Goal: Task Accomplishment & Management: Complete application form

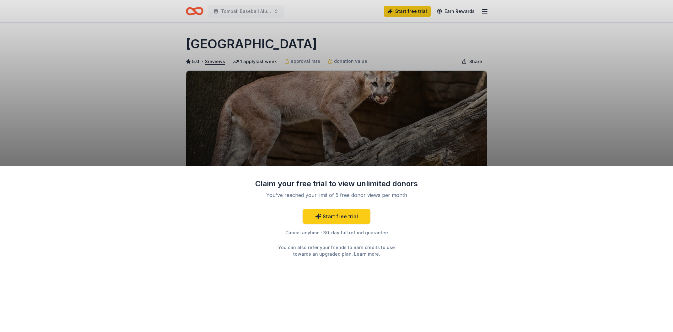
click at [297, 133] on div "Claim your free trial to view unlimited donors You've reached your limit of 5 f…" at bounding box center [336, 166] width 673 height 332
click at [392, 55] on div "Claim your free trial to view unlimited donors You've reached your limit of 5 f…" at bounding box center [336, 166] width 673 height 332
click at [412, 90] on div "Claim your free trial to view unlimited donors You've reached your limit of 5 f…" at bounding box center [336, 166] width 673 height 332
click at [527, 115] on div "Claim your free trial to view unlimited donors You've reached your limit of 5 f…" at bounding box center [336, 166] width 673 height 332
click at [330, 213] on link "Start free trial" at bounding box center [337, 216] width 68 height 15
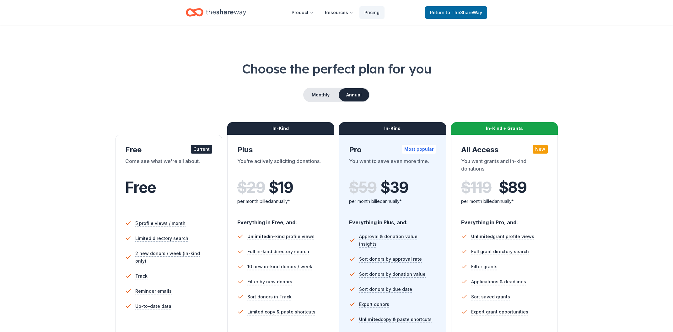
click at [183, 177] on div "Free" at bounding box center [168, 194] width 87 height 38
click at [160, 188] on div "Free" at bounding box center [168, 188] width 87 height 18
click at [249, 71] on h1 "Choose the perfect plan for you" at bounding box center [336, 69] width 593 height 18
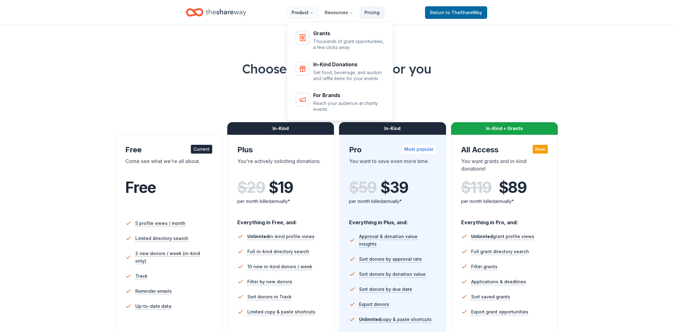
click at [308, 15] on button "Product" at bounding box center [303, 12] width 32 height 13
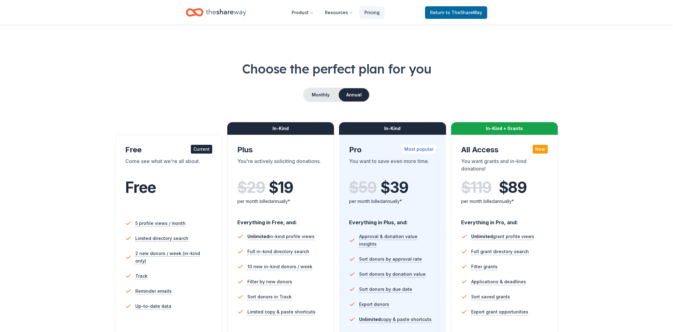
drag, startPoint x: 243, startPoint y: 34, endPoint x: 240, endPoint y: 37, distance: 4.0
click at [460, 18] on link "Return to TheShareWay" at bounding box center [456, 12] width 62 height 13
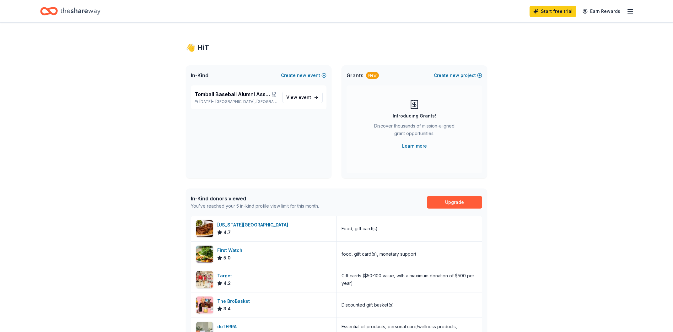
click at [458, 16] on div "Start free trial Earn Rewards" at bounding box center [336, 11] width 593 height 15
click at [304, 99] on span "event" at bounding box center [305, 97] width 13 height 5
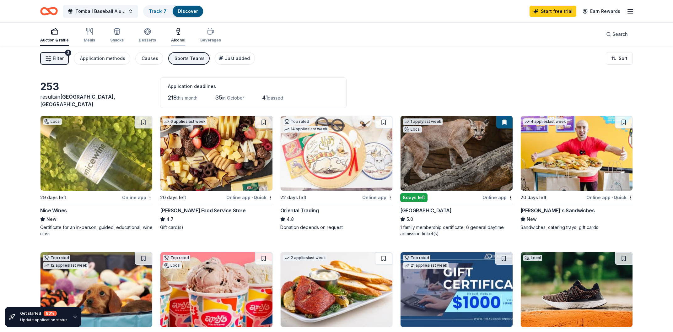
click at [175, 37] on div "Alcohol" at bounding box center [178, 35] width 14 height 15
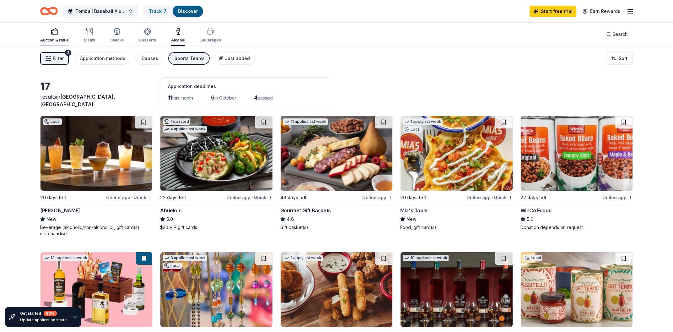
click at [53, 41] on div "Auction & raffle" at bounding box center [54, 40] width 29 height 5
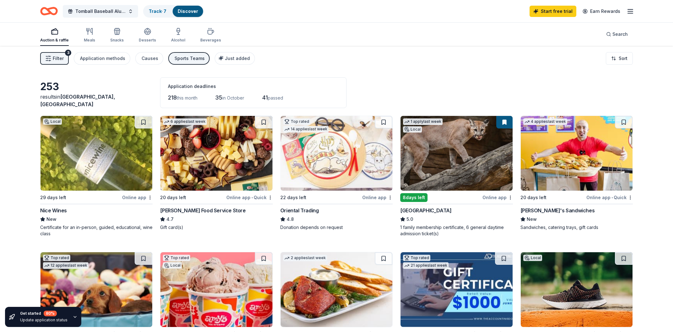
click at [493, 88] on div "253 results in Tomball, TX Application deadlines 218 this month 35 in October 4…" at bounding box center [336, 92] width 593 height 31
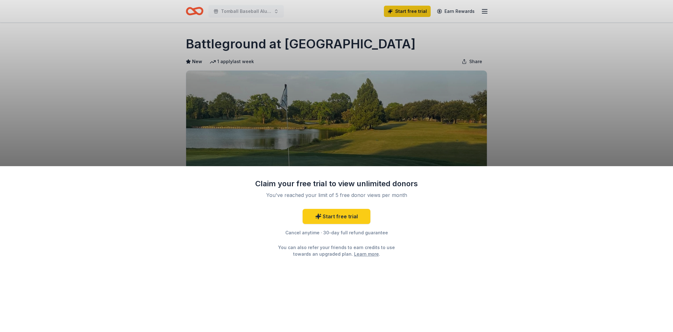
click at [452, 231] on div "Claim your free trial to view unlimited donors You've reached your limit of 5 f…" at bounding box center [336, 249] width 673 height 166
click at [399, 133] on div "Claim your free trial to view unlimited donors You've reached your limit of 5 f…" at bounding box center [336, 166] width 673 height 332
click at [501, 92] on div "Claim your free trial to view unlimited donors You've reached your limit of 5 f…" at bounding box center [336, 166] width 673 height 332
click at [156, 116] on div "Claim your free trial to view unlimited donors You've reached your limit of 5 f…" at bounding box center [336, 166] width 673 height 332
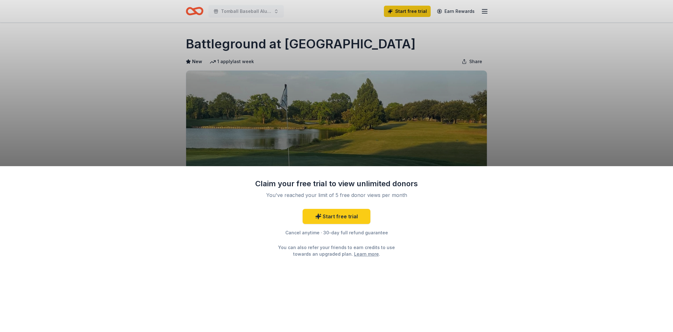
click at [493, 149] on div "Claim your free trial to view unlimited donors You've reached your limit of 5 f…" at bounding box center [336, 166] width 673 height 332
click at [351, 215] on link "Start free trial" at bounding box center [337, 216] width 68 height 15
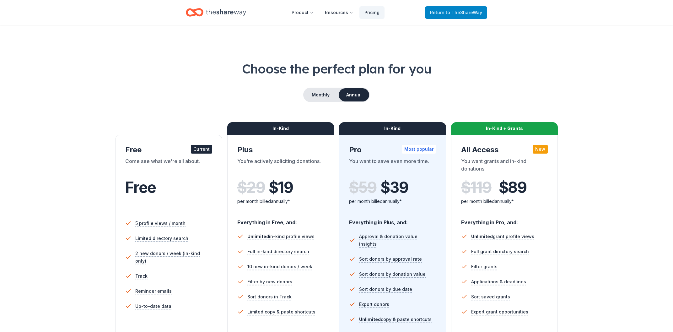
click at [453, 15] on span "to TheShareWay" at bounding box center [464, 12] width 36 height 5
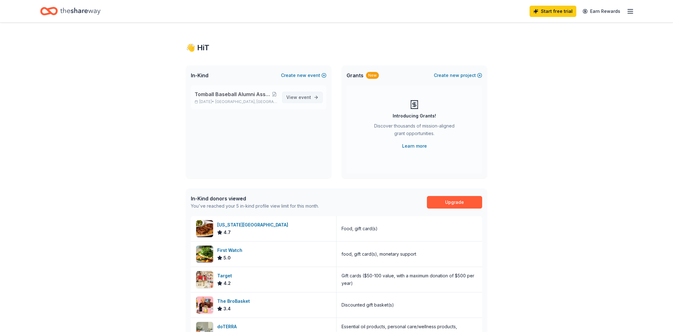
click at [307, 99] on span "event" at bounding box center [305, 97] width 13 height 5
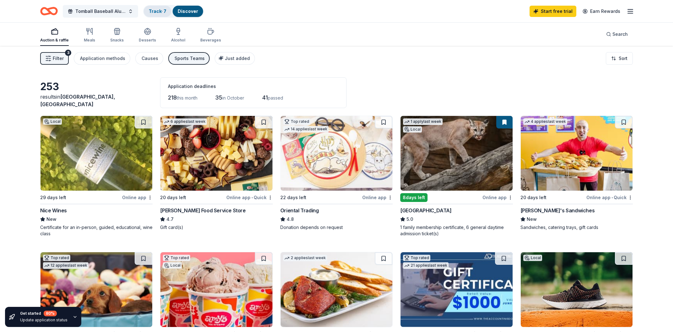
click at [155, 11] on link "Track · 7" at bounding box center [158, 10] width 18 height 5
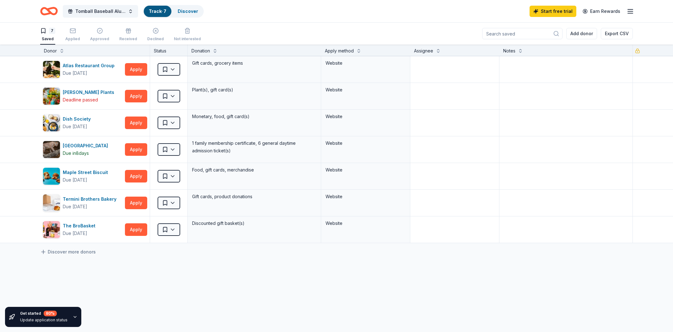
click at [47, 37] on div "Saved" at bounding box center [47, 38] width 15 height 5
click at [48, 40] on div "Saved" at bounding box center [47, 38] width 15 height 5
click at [73, 36] on div "Applied" at bounding box center [72, 38] width 15 height 5
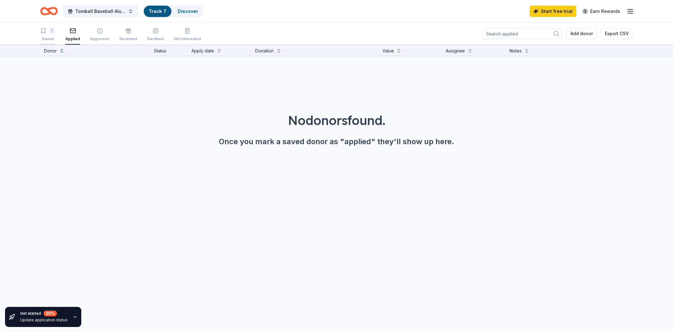
click at [48, 36] on div "7 Saved" at bounding box center [47, 35] width 15 height 14
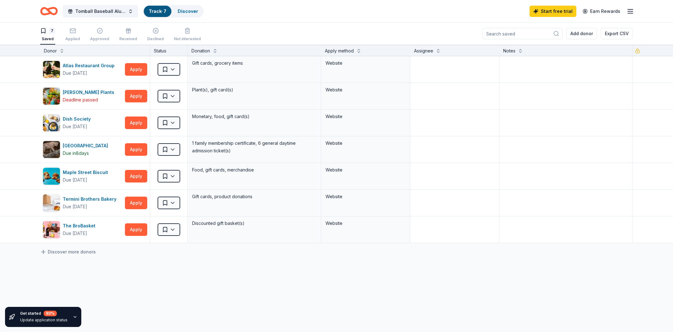
click at [42, 38] on div "Saved" at bounding box center [47, 38] width 15 height 5
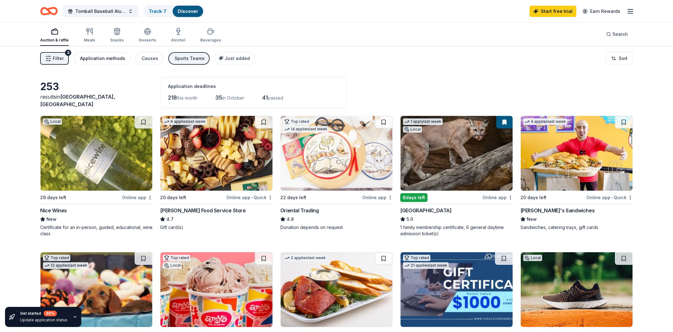
click at [118, 57] on div "Application methods" at bounding box center [102, 59] width 45 height 8
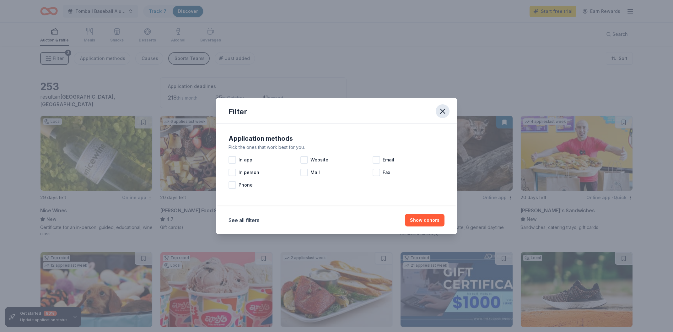
click at [444, 113] on icon "button" at bounding box center [442, 111] width 9 height 9
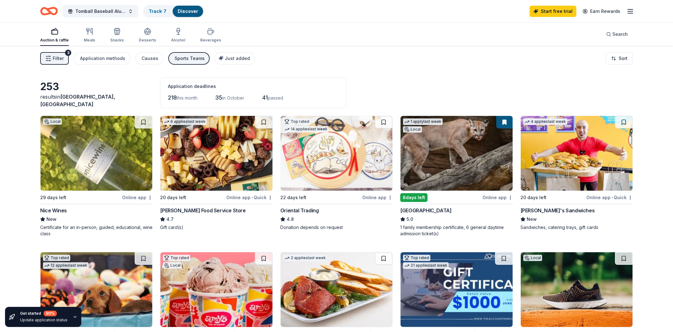
click at [64, 61] on button "Filter 3" at bounding box center [54, 58] width 29 height 13
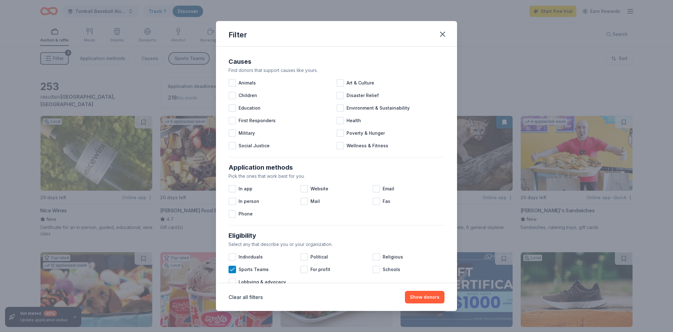
click at [435, 31] on div "Filter" at bounding box center [336, 33] width 241 height 25
click at [441, 34] on icon "button" at bounding box center [442, 34] width 9 height 9
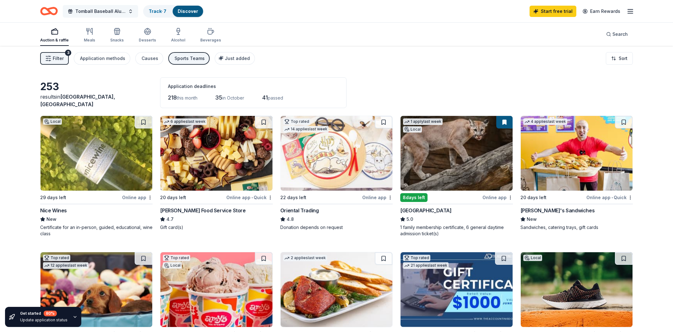
click at [86, 15] on span "Tomball Baseball Alumni Association 26th Annual Golf Tournament" at bounding box center [100, 12] width 50 height 8
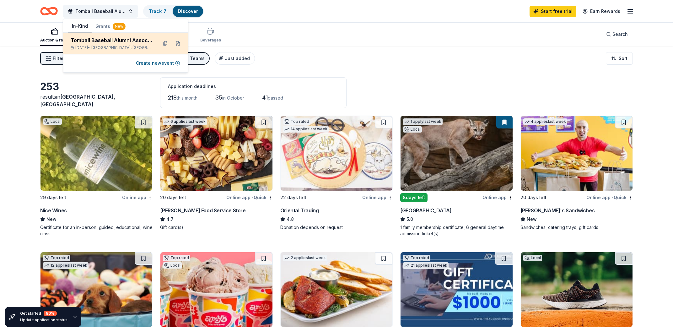
click at [85, 47] on div "Oct 29, 2025 • Tomball, TX" at bounding box center [112, 47] width 82 height 5
click at [96, 43] on div "Tomball Baseball Alumni Association 26th Annual Golf Tournament" at bounding box center [112, 40] width 82 height 8
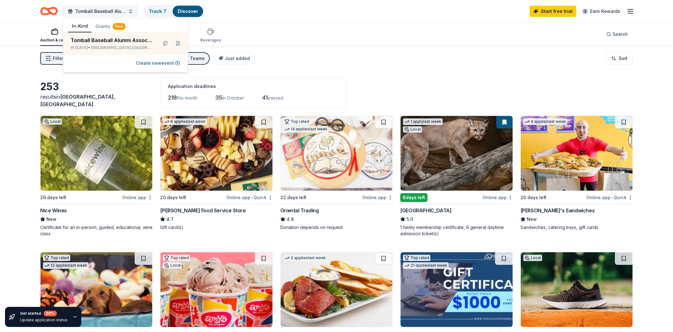
click at [132, 12] on button "Tomball Baseball Alumni Association 26th Annual Golf Tournament" at bounding box center [100, 11] width 75 height 13
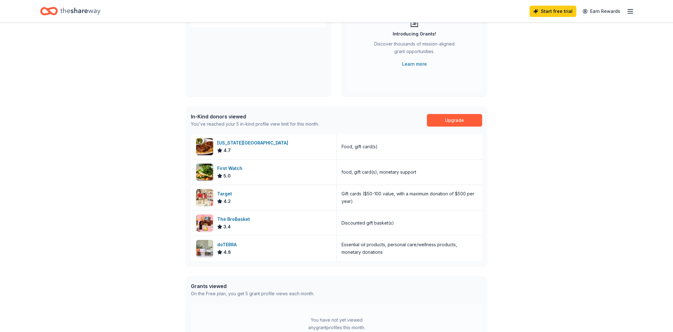
scroll to position [67, 0]
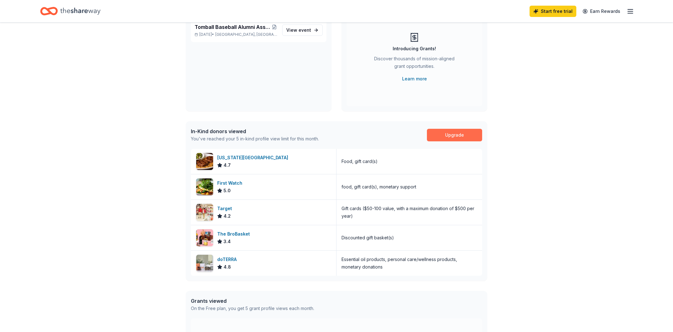
click at [451, 137] on link "Upgrade" at bounding box center [454, 135] width 55 height 13
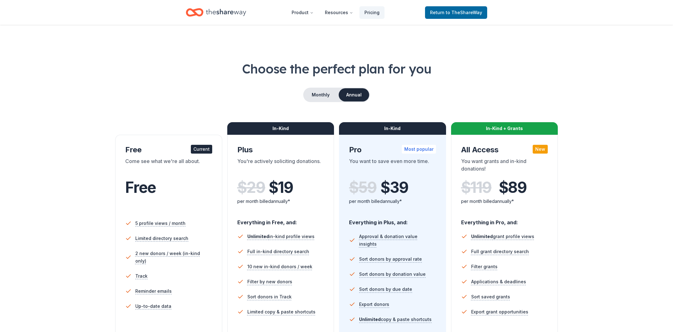
click at [281, 128] on div "In-Kind" at bounding box center [280, 128] width 107 height 13
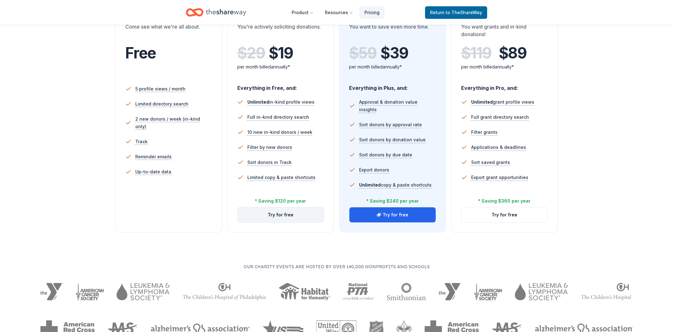
click at [269, 214] on button "Try for free" at bounding box center [281, 214] width 86 height 15
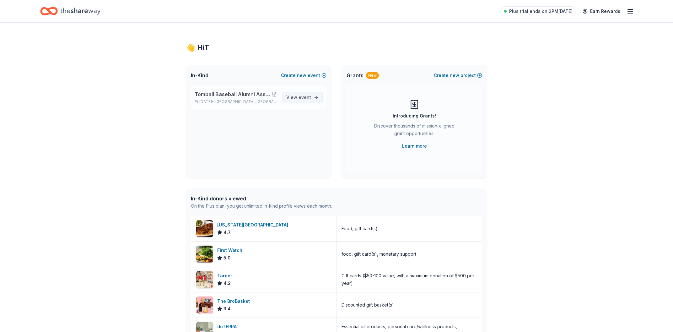
click at [313, 97] on link "View event" at bounding box center [302, 97] width 41 height 11
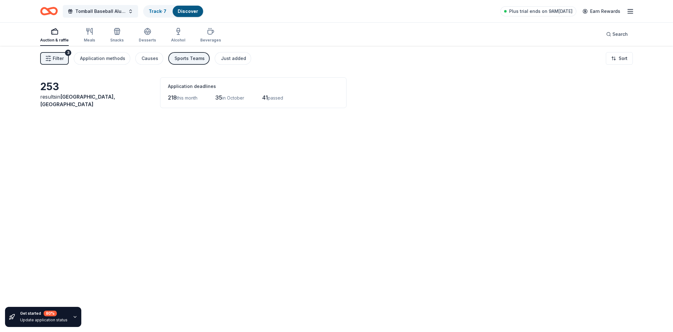
click at [55, 39] on div "Auction & raffle" at bounding box center [54, 40] width 29 height 5
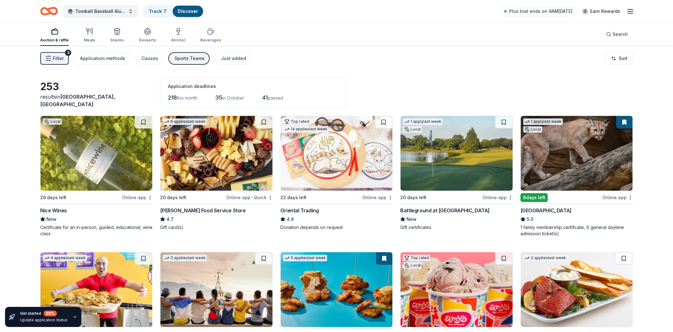
click at [184, 16] on div "Discover" at bounding box center [188, 11] width 30 height 11
click at [159, 11] on link "Track · 7" at bounding box center [158, 10] width 18 height 5
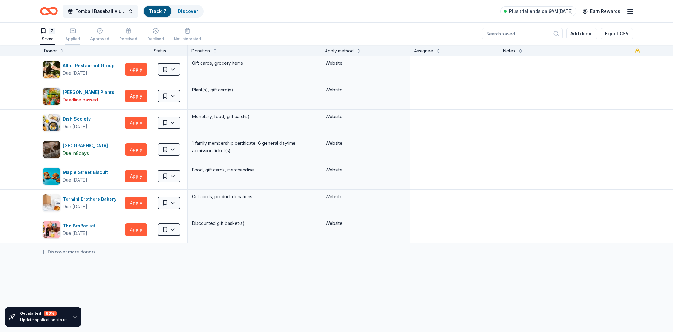
click at [69, 35] on div "Applied" at bounding box center [72, 35] width 15 height 14
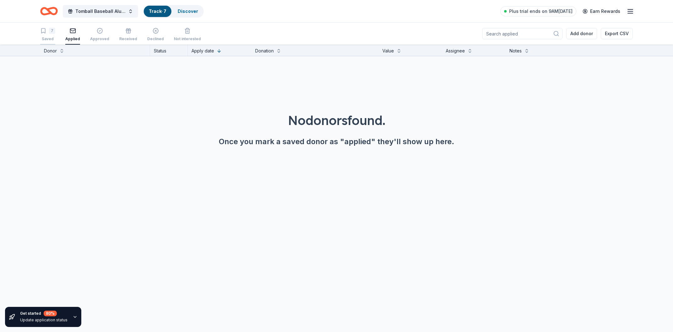
click at [49, 34] on div "7 Saved" at bounding box center [47, 35] width 15 height 14
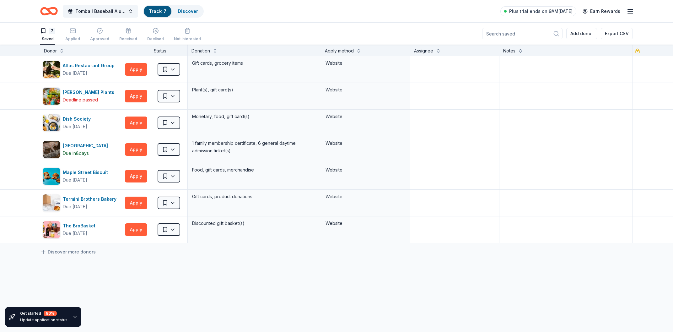
click at [503, 37] on input at bounding box center [522, 33] width 80 height 11
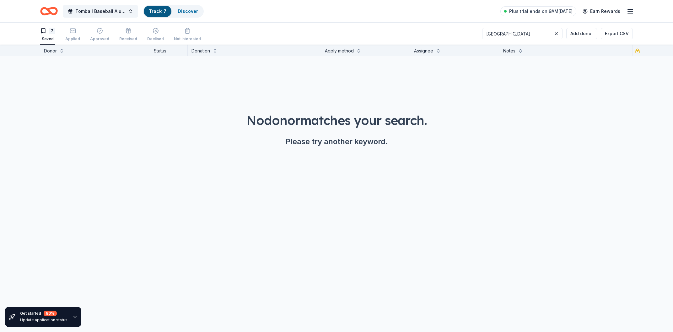
type input "DEER PARK"
click at [385, 41] on div "7 Saved Applied Approved Received Declined Not interested DEER PARK Add donor E…" at bounding box center [336, 34] width 593 height 22
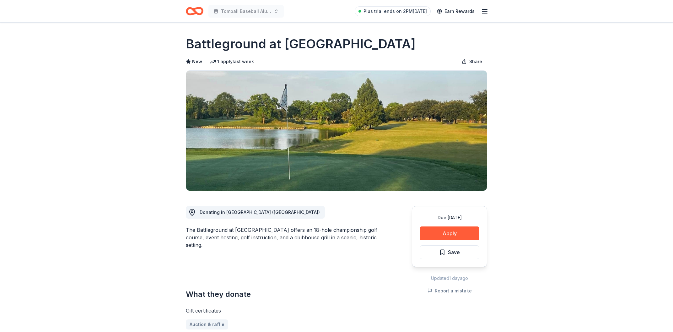
scroll to position [101, 0]
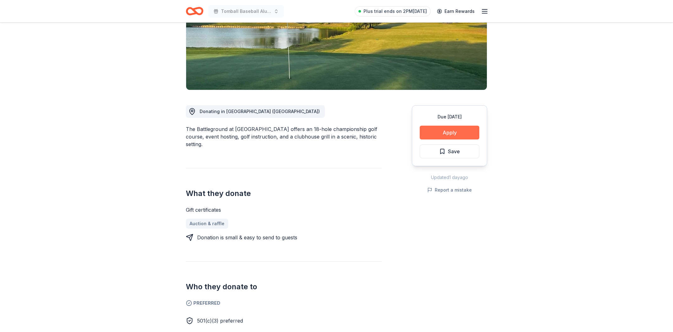
click at [451, 136] on button "Apply" at bounding box center [450, 133] width 60 height 14
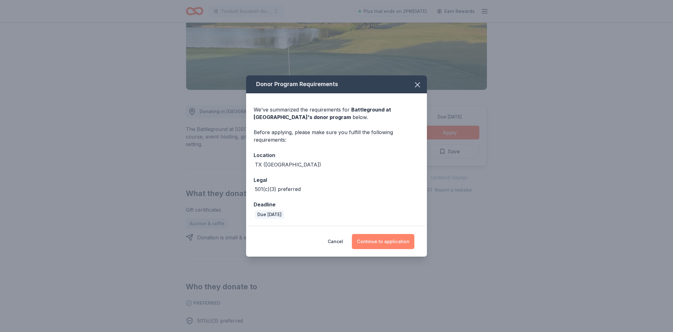
click at [372, 240] on button "Continue to application" at bounding box center [383, 241] width 62 height 15
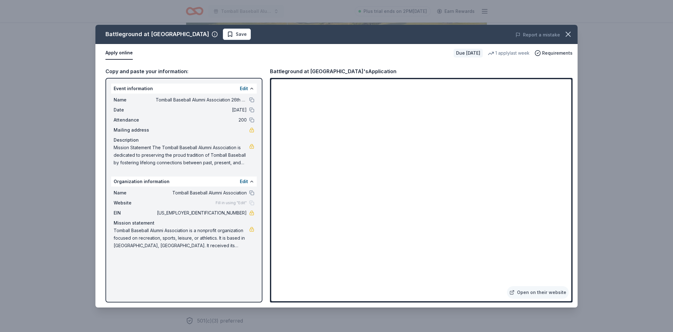
click at [416, 66] on div "Copy and paste your information: Event information Edit Name Tomball Baseball A…" at bounding box center [336, 184] width 482 height 245
click at [504, 70] on div "Battleground at Deer Park's Application" at bounding box center [421, 71] width 303 height 8
click at [227, 33] on span "Save" at bounding box center [237, 34] width 20 height 8
click at [570, 36] on icon "button" at bounding box center [568, 34] width 9 height 9
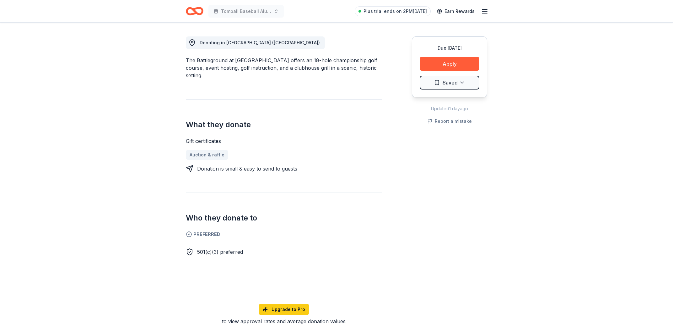
scroll to position [168, 0]
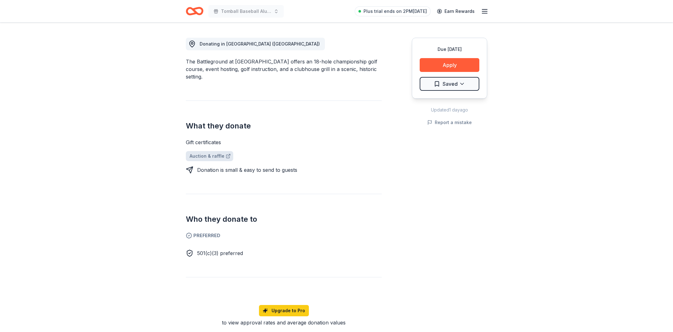
click at [205, 151] on link "Auction & raffle" at bounding box center [209, 156] width 47 height 10
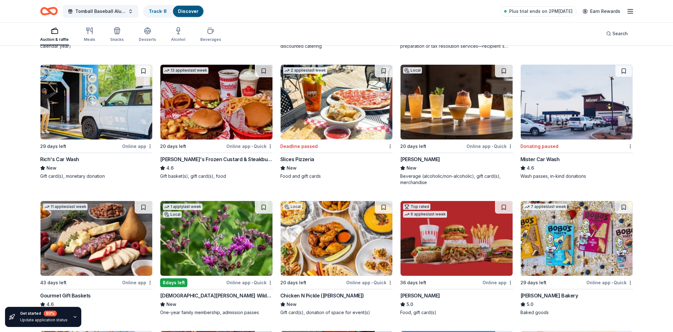
scroll to position [734, 0]
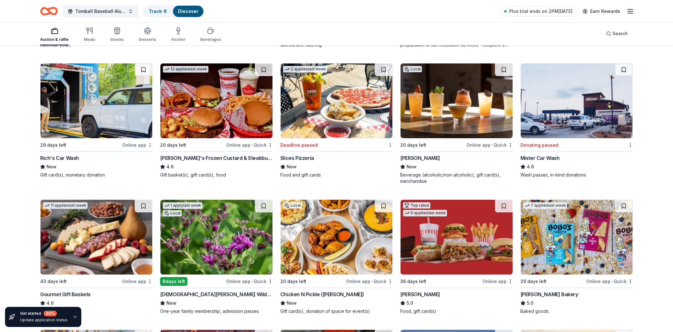
click at [241, 129] on img at bounding box center [216, 100] width 112 height 75
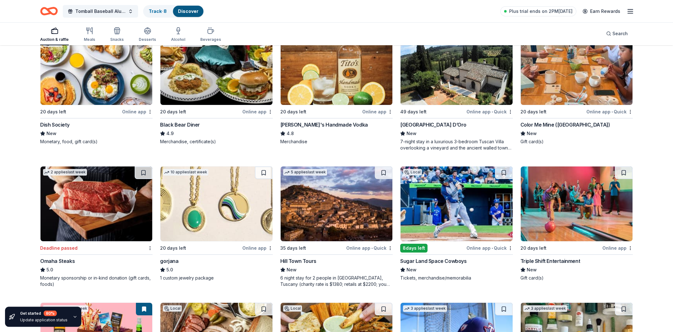
scroll to position [1240, 0]
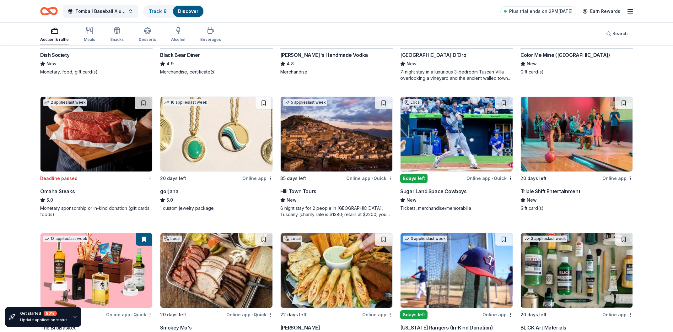
click at [124, 115] on img at bounding box center [97, 134] width 112 height 75
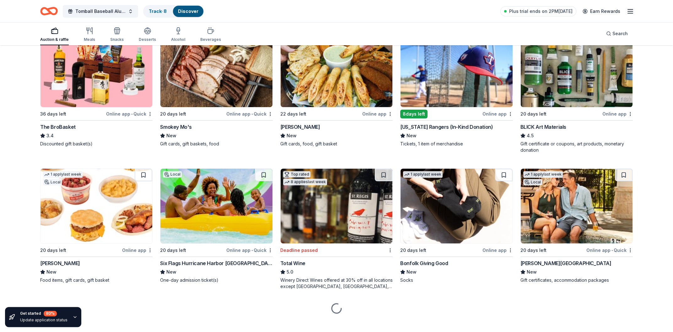
scroll to position [1441, 0]
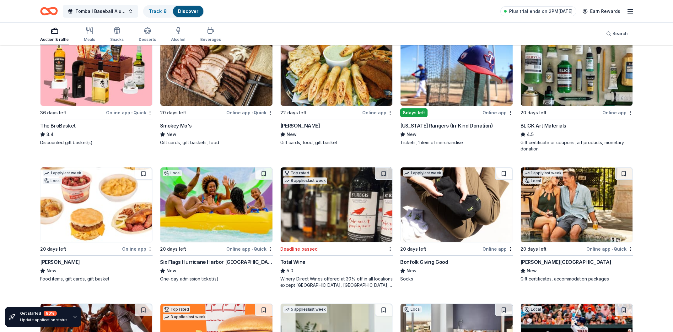
click at [124, 93] on img at bounding box center [97, 68] width 112 height 75
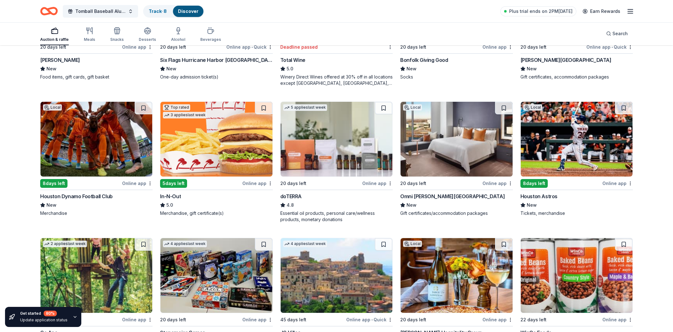
scroll to position [1677, 0]
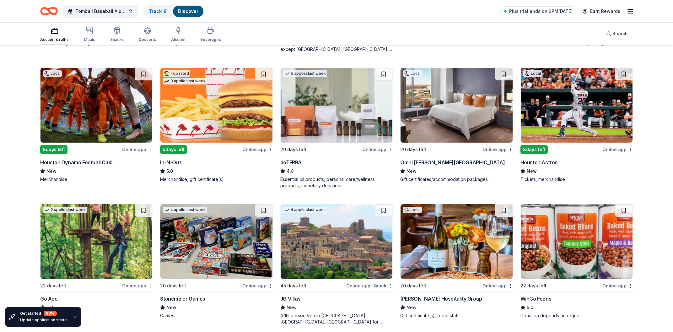
click at [453, 163] on div "Omni Barton Creek Resort & Spa" at bounding box center [452, 163] width 105 height 8
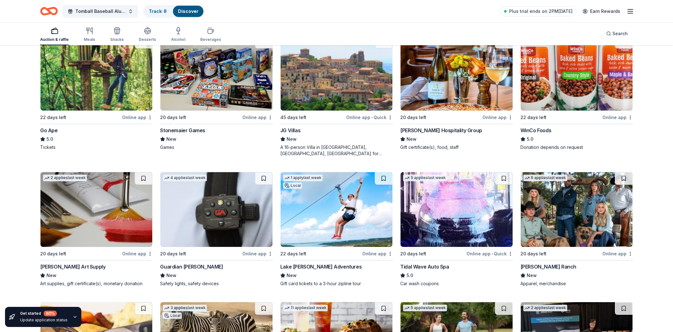
scroll to position [1812, 0]
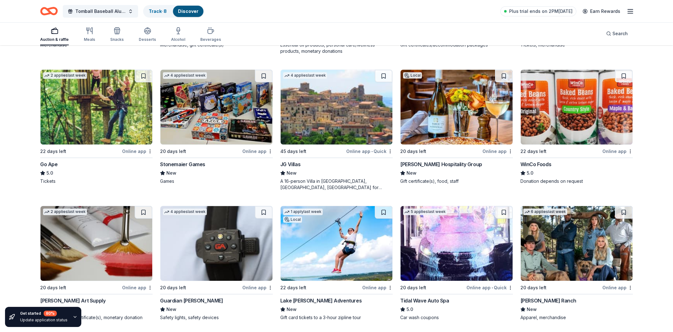
click at [115, 108] on img at bounding box center [97, 107] width 112 height 75
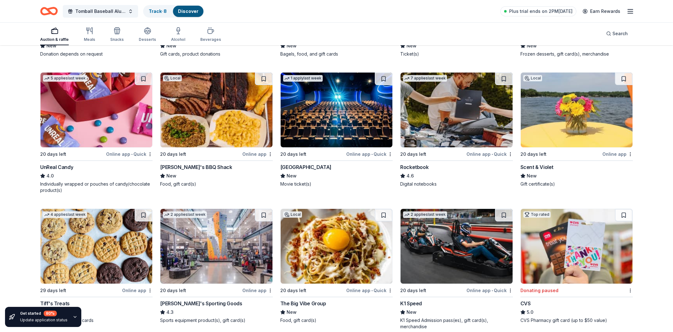
scroll to position [2477, 0]
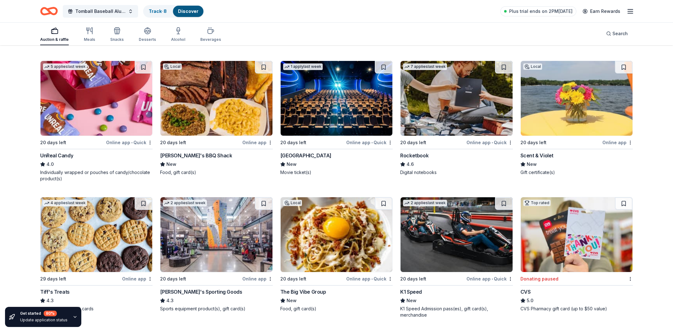
click at [385, 143] on div "Online app • Quick" at bounding box center [369, 142] width 46 height 8
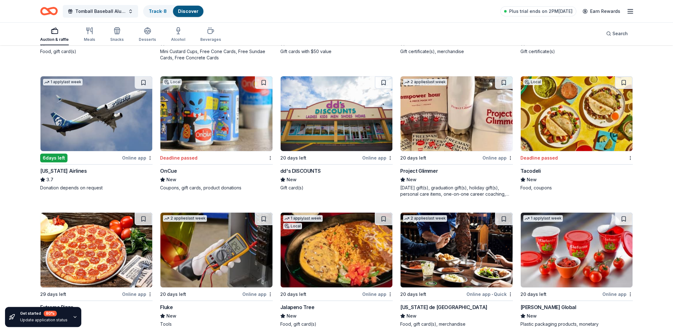
scroll to position [3683, 0]
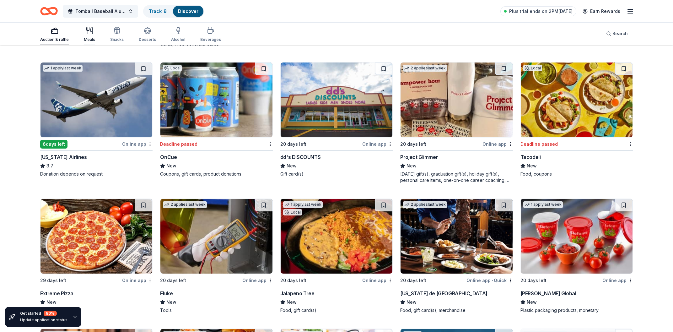
click at [85, 37] on div "Meals" at bounding box center [89, 39] width 11 height 5
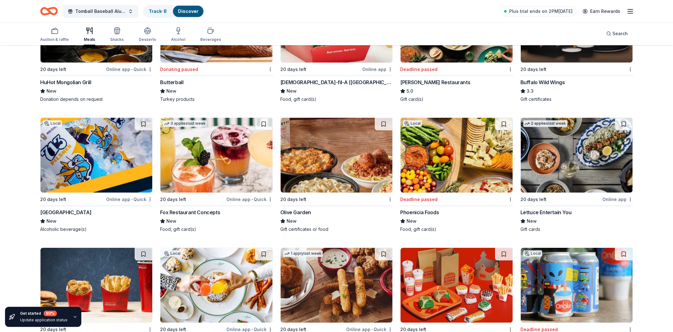
scroll to position [1218, 0]
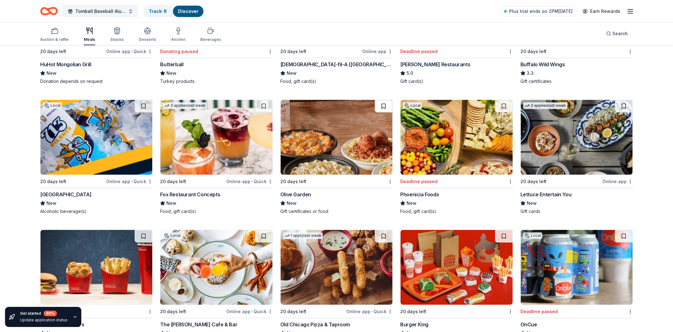
click at [385, 106] on button at bounding box center [384, 106] width 18 height 13
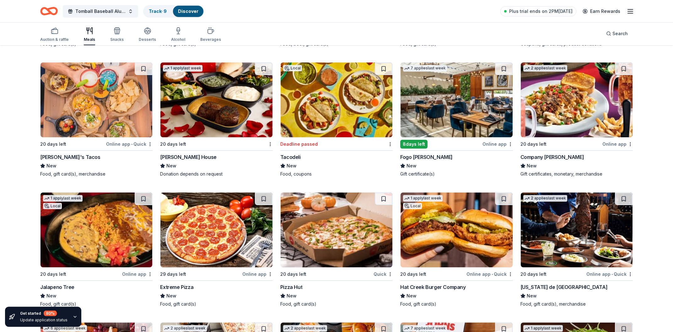
scroll to position [1520, 0]
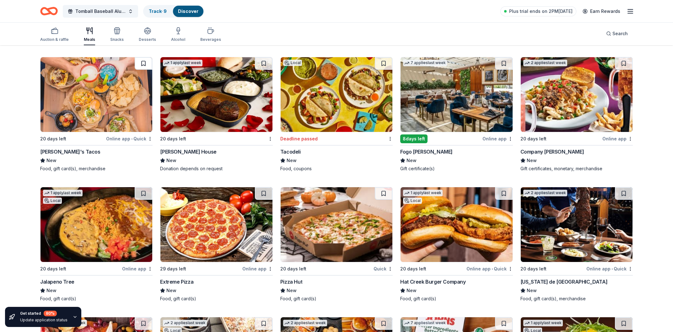
click at [143, 64] on button at bounding box center [144, 63] width 18 height 13
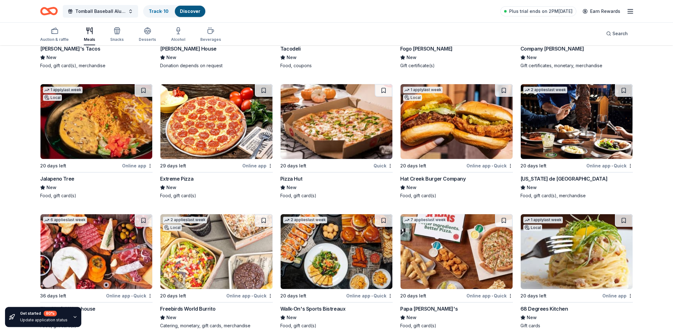
scroll to position [1621, 0]
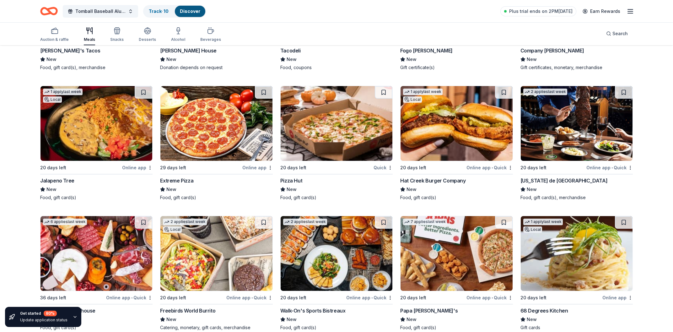
click at [621, 166] on div "Online app • Quick" at bounding box center [610, 168] width 46 height 8
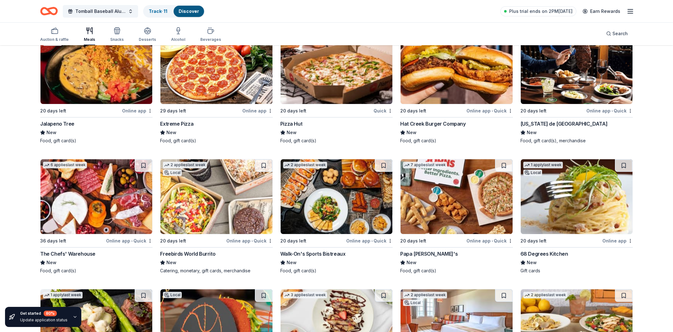
scroll to position [1723, 0]
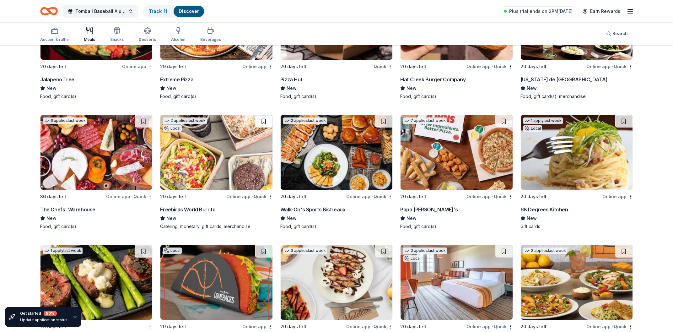
click at [264, 121] on button at bounding box center [264, 121] width 18 height 13
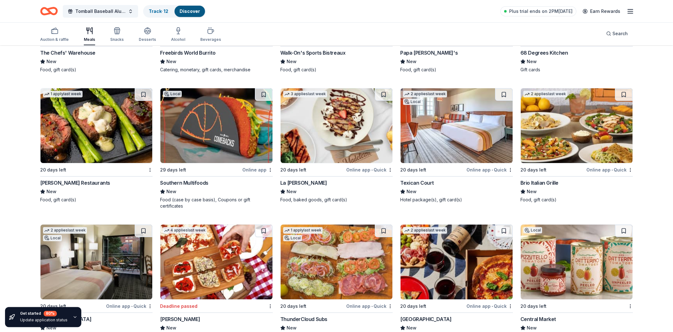
scroll to position [1891, 0]
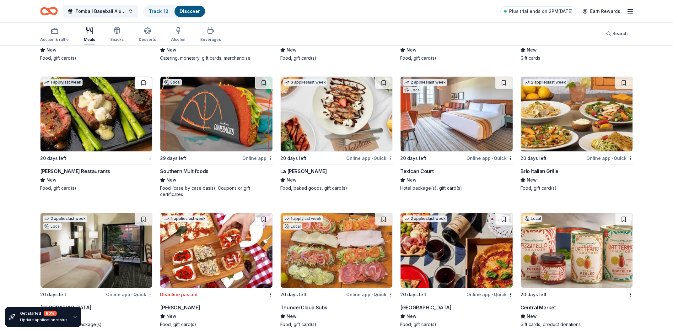
click at [140, 84] on button at bounding box center [144, 83] width 18 height 13
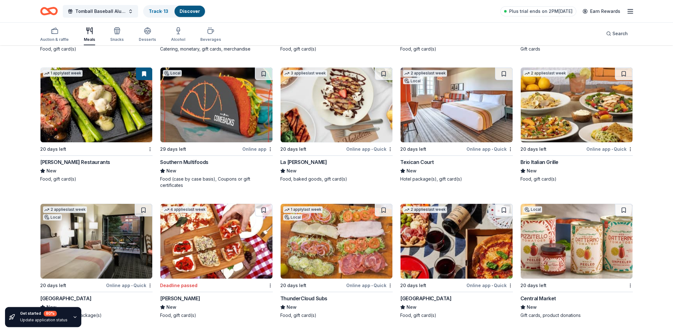
scroll to position [1857, 0]
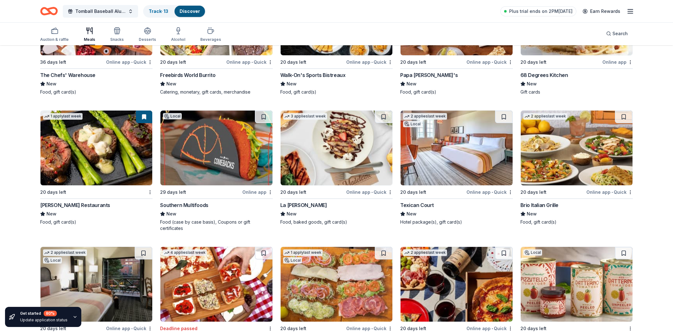
click at [142, 114] on button at bounding box center [144, 117] width 16 height 13
click at [142, 119] on button at bounding box center [144, 117] width 16 height 13
click at [144, 118] on button at bounding box center [144, 117] width 16 height 13
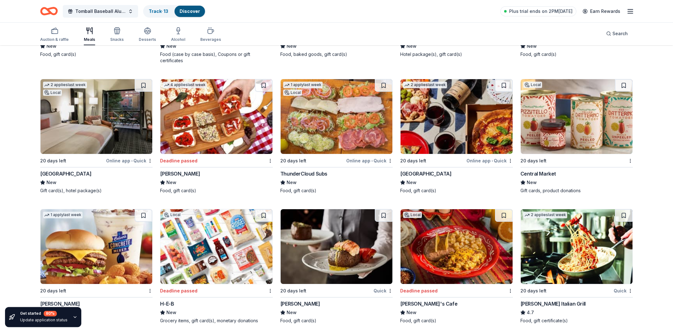
scroll to position [2025, 0]
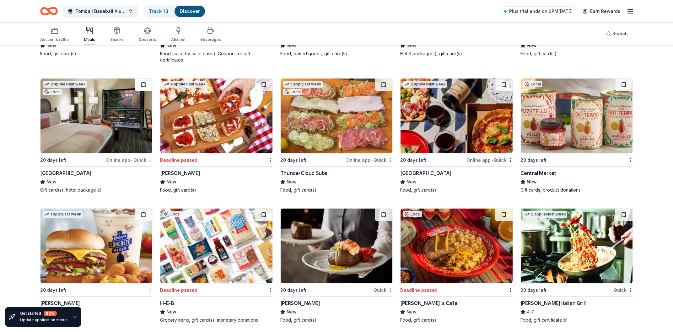
click at [142, 87] on button at bounding box center [144, 85] width 18 height 13
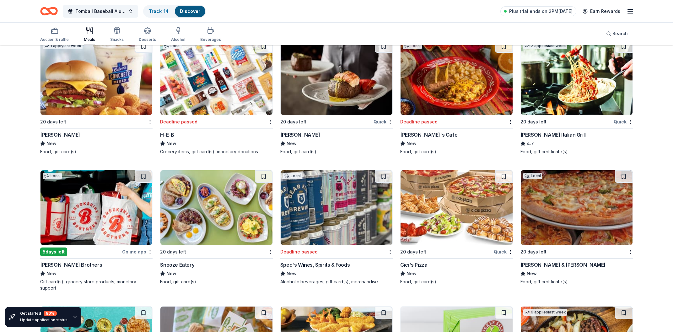
scroll to position [2126, 0]
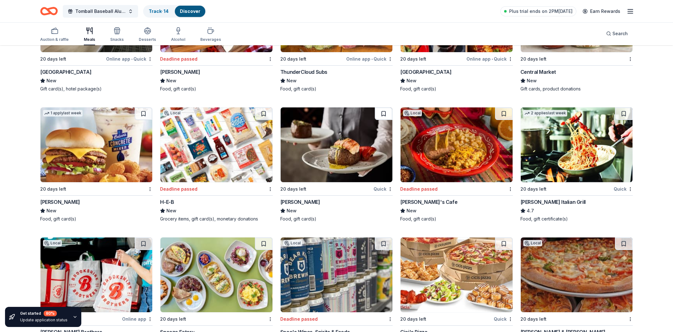
click at [383, 111] on button at bounding box center [384, 113] width 18 height 13
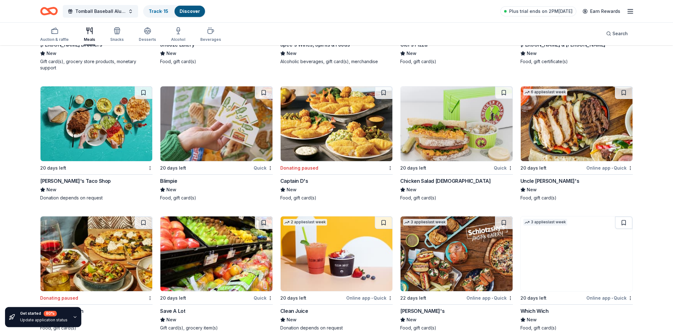
scroll to position [2429, 0]
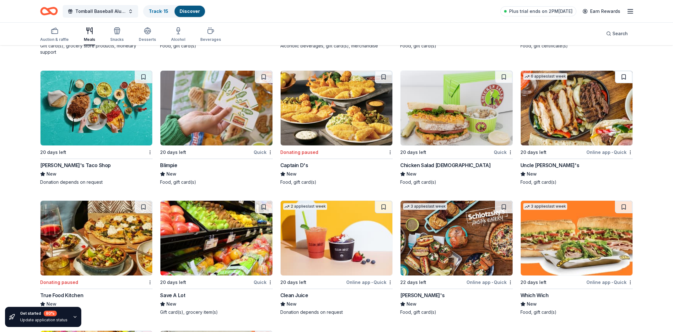
click at [623, 75] on button at bounding box center [624, 77] width 18 height 13
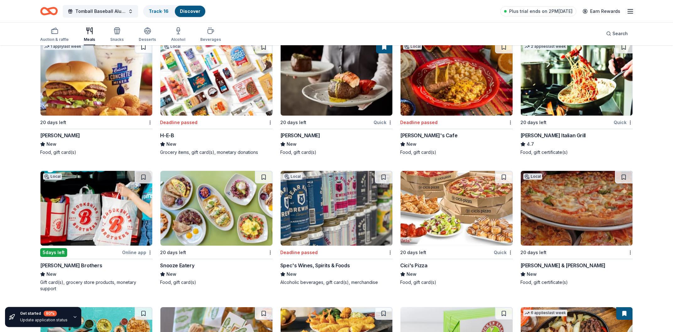
scroll to position [2151, 0]
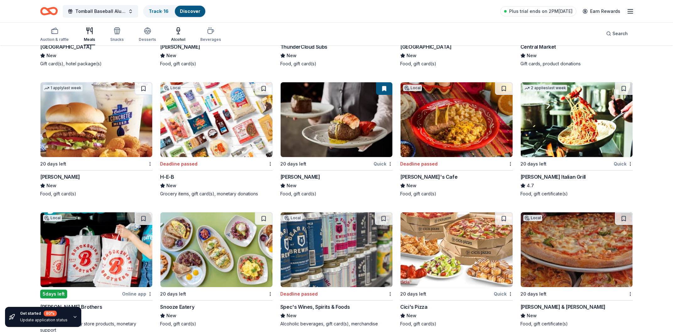
click at [178, 35] on div "Alcohol" at bounding box center [178, 34] width 14 height 15
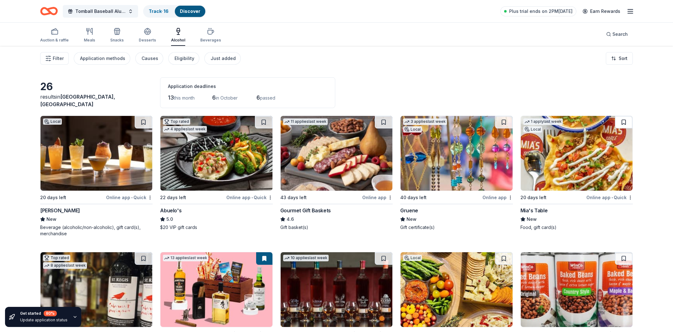
click at [623, 120] on button at bounding box center [624, 122] width 18 height 13
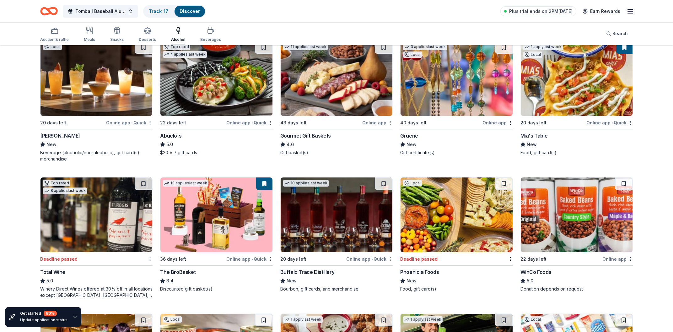
scroll to position [67, 0]
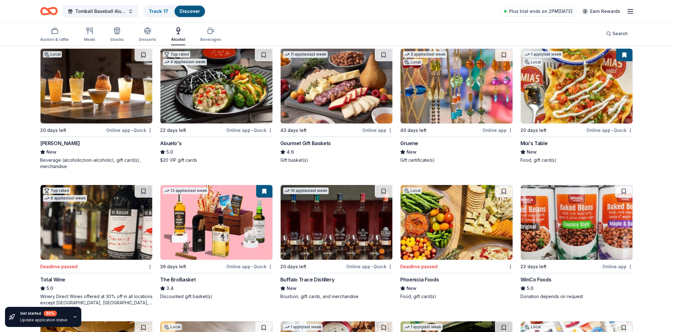
click at [446, 34] on div "Auction & raffle Meals Snacks Desserts Alcohol Beverages Search" at bounding box center [336, 33] width 593 height 23
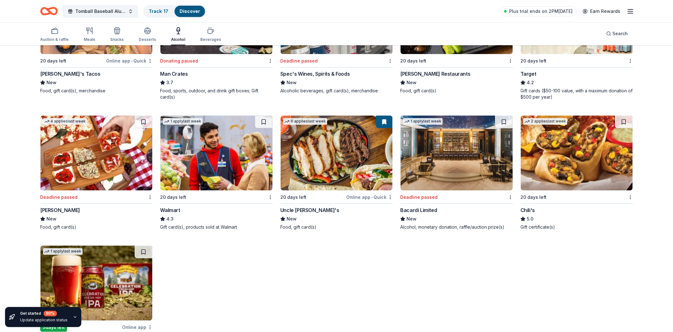
scroll to position [586, 0]
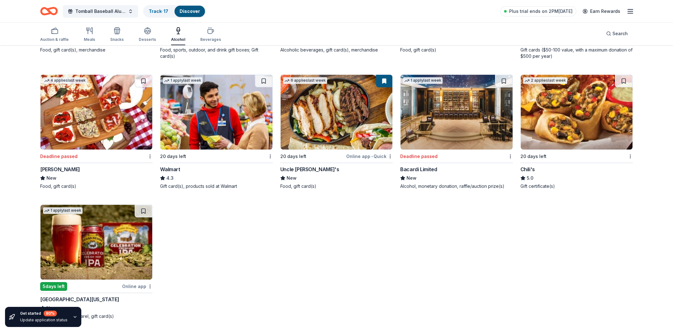
click at [261, 33] on div "Auction & raffle Meals Snacks Desserts Alcohol Beverages Search" at bounding box center [336, 33] width 593 height 23
click at [149, 39] on div "Desserts" at bounding box center [147, 39] width 17 height 5
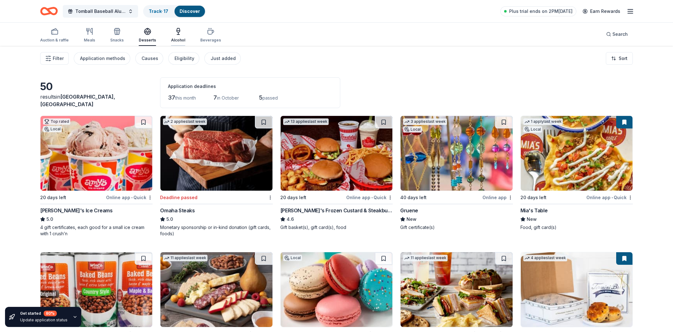
click at [178, 36] on div "Alcohol" at bounding box center [178, 35] width 14 height 15
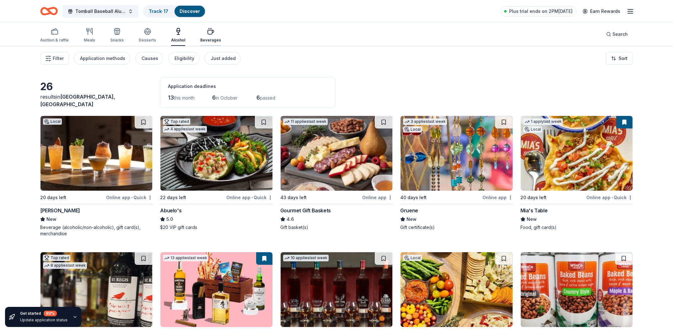
click at [205, 37] on div "Beverages" at bounding box center [210, 35] width 21 height 15
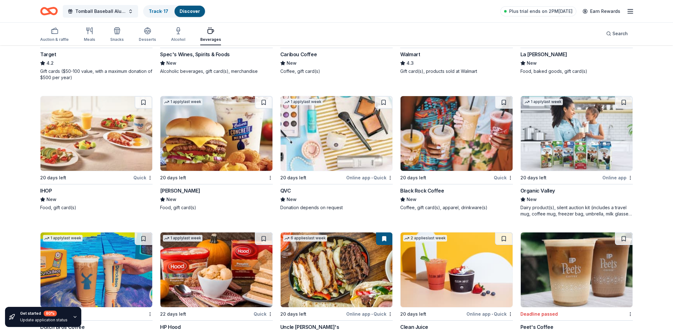
scroll to position [729, 0]
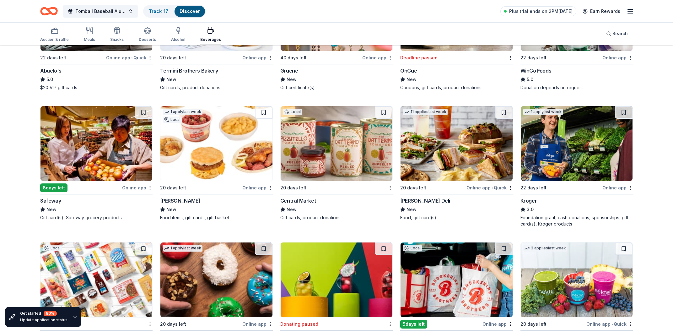
scroll to position [257, 0]
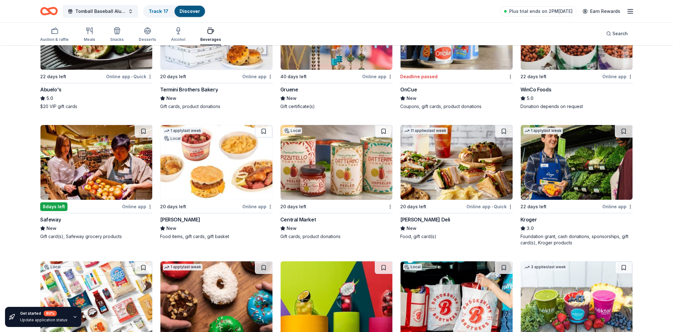
click at [206, 36] on div "Beverages" at bounding box center [210, 34] width 21 height 15
click at [207, 34] on icon "button" at bounding box center [211, 31] width 8 height 8
click at [209, 35] on div "Beverages" at bounding box center [210, 34] width 21 height 15
click at [60, 37] on div "Auction & raffle" at bounding box center [54, 39] width 29 height 5
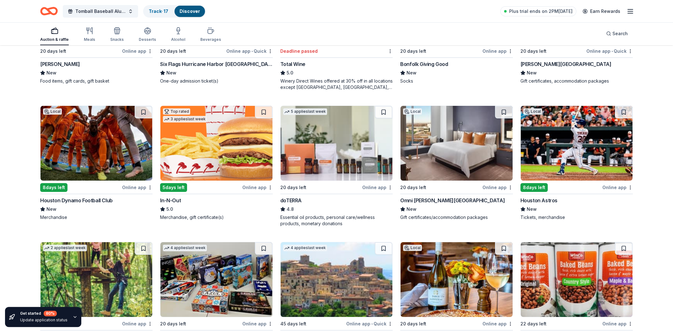
scroll to position [1616, 0]
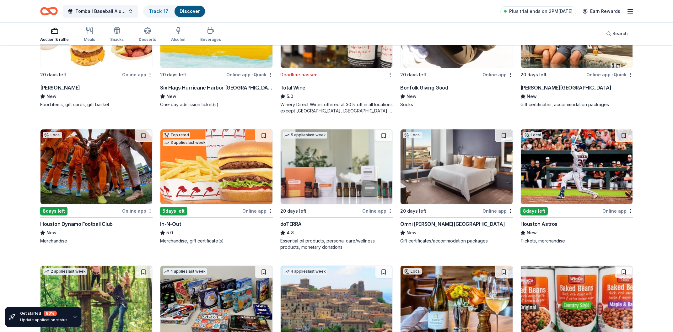
click at [623, 135] on button at bounding box center [624, 135] width 18 height 13
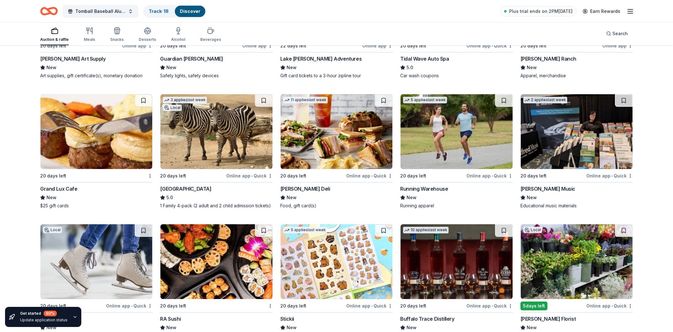
scroll to position [2154, 0]
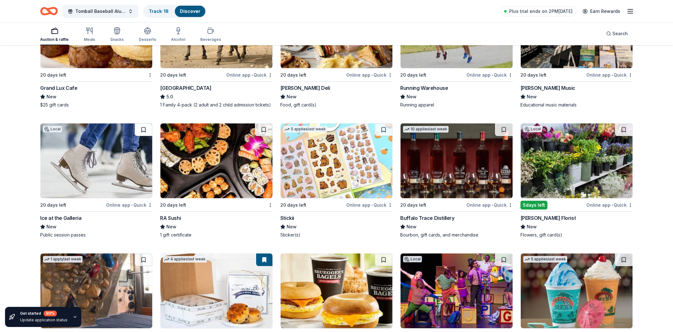
click at [138, 130] on button at bounding box center [144, 129] width 18 height 13
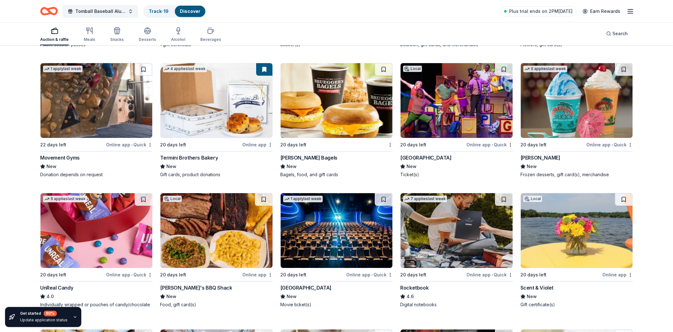
scroll to position [2323, 0]
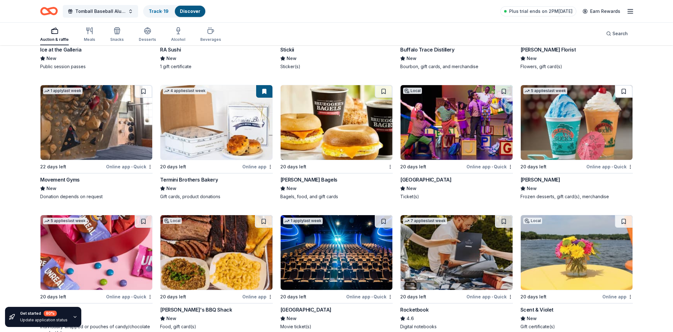
click at [620, 91] on button at bounding box center [624, 91] width 18 height 13
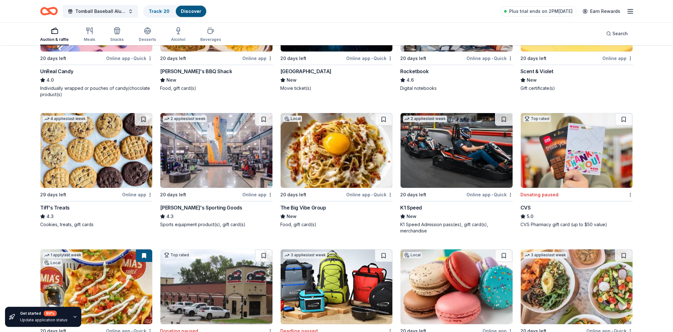
scroll to position [2592, 0]
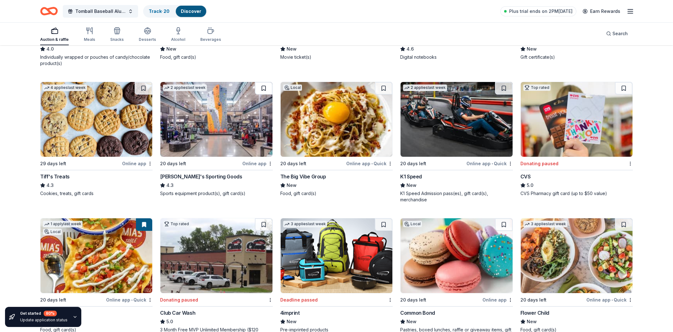
click at [262, 90] on button at bounding box center [264, 88] width 18 height 13
click at [145, 90] on button at bounding box center [144, 88] width 18 height 13
click at [504, 87] on button at bounding box center [504, 88] width 18 height 13
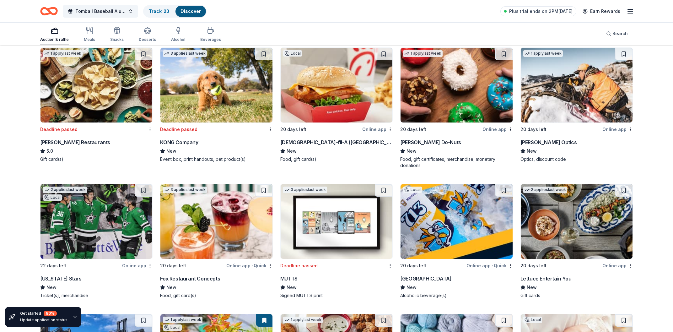
scroll to position [3030, 0]
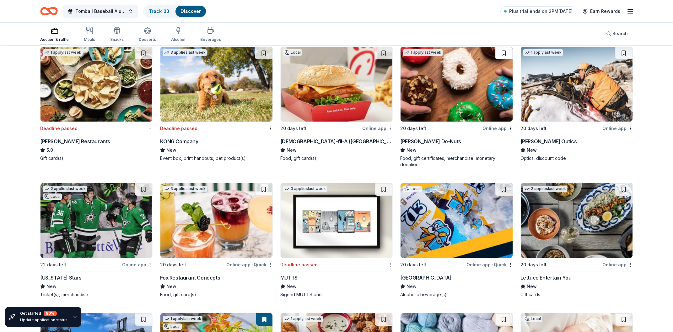
click at [504, 53] on button at bounding box center [504, 53] width 18 height 13
click at [624, 52] on button at bounding box center [624, 53] width 18 height 13
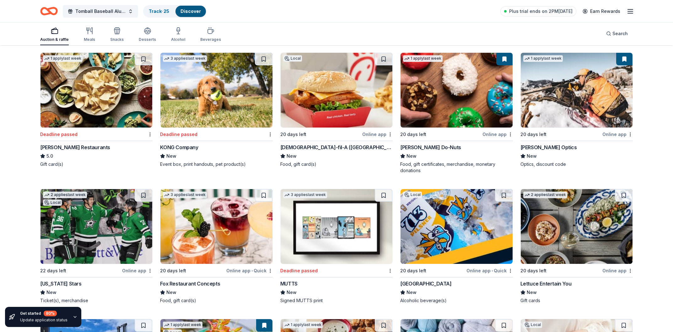
scroll to position [2996, 0]
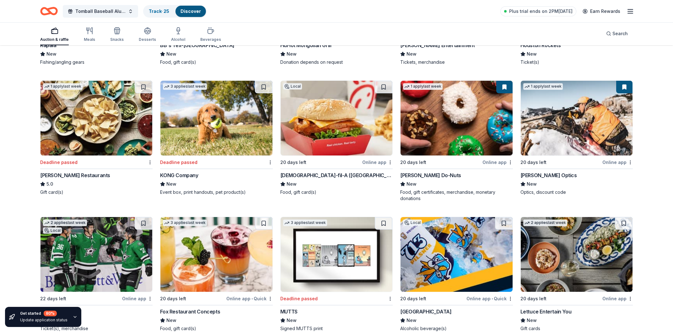
click at [574, 117] on img at bounding box center [577, 118] width 112 height 75
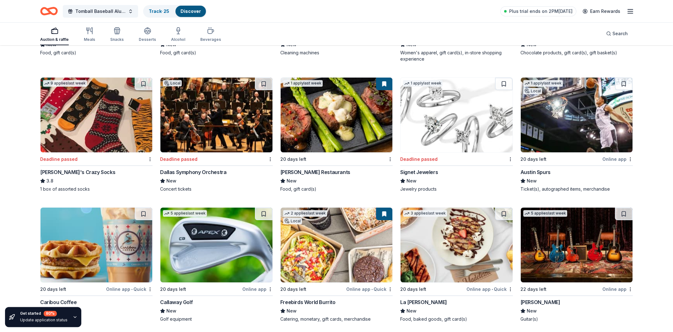
scroll to position [4112, 0]
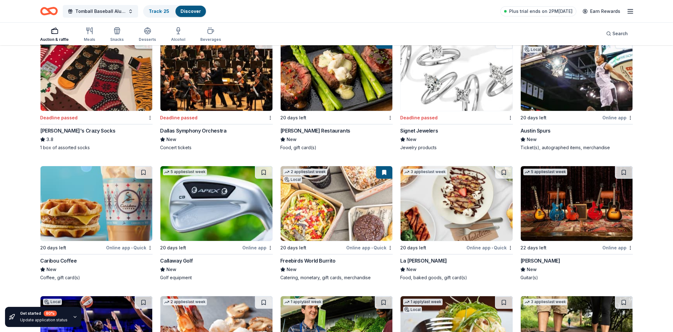
click at [244, 178] on img at bounding box center [216, 203] width 112 height 75
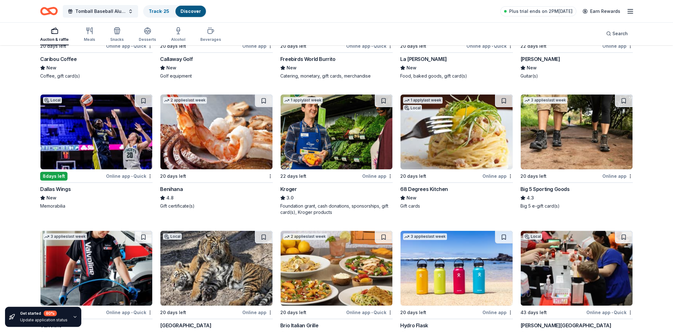
scroll to position [4314, 0]
click at [263, 103] on button at bounding box center [264, 100] width 18 height 13
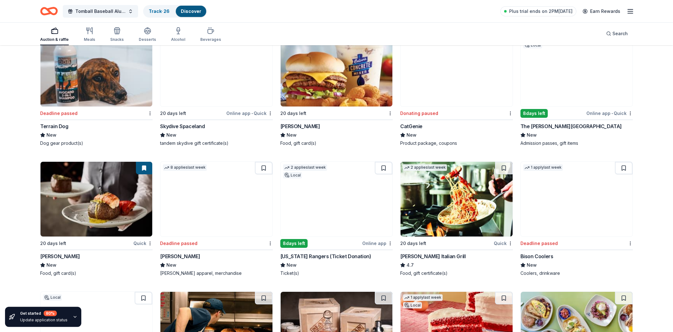
scroll to position [4988, 0]
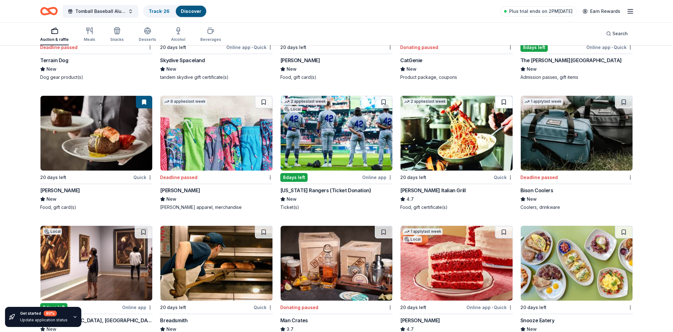
click at [503, 97] on button at bounding box center [504, 102] width 18 height 13
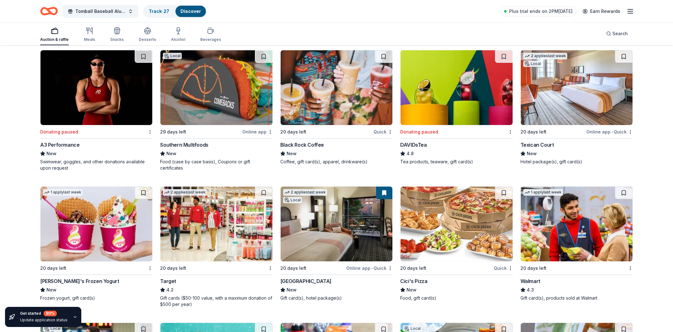
scroll to position [5318, 0]
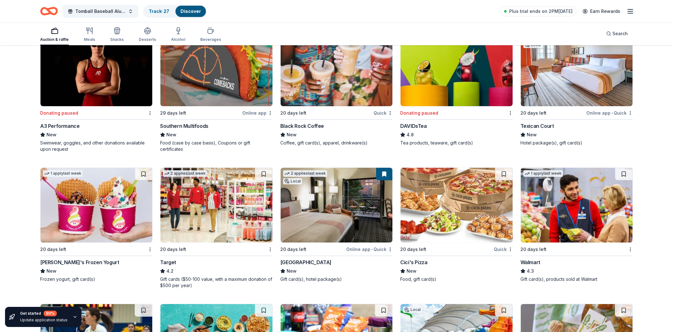
click at [534, 122] on div "Texican Court" at bounding box center [538, 126] width 34 height 8
click at [264, 169] on button at bounding box center [264, 174] width 18 height 13
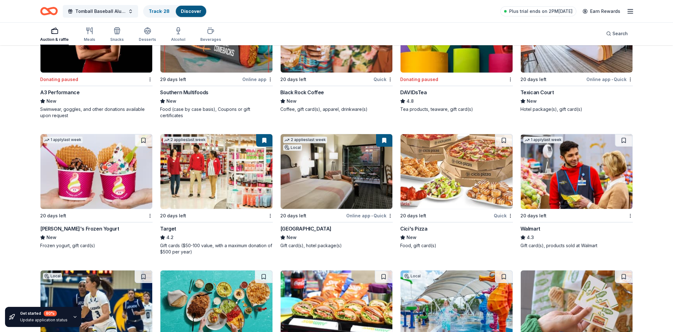
click at [344, 174] on img at bounding box center [337, 171] width 112 height 75
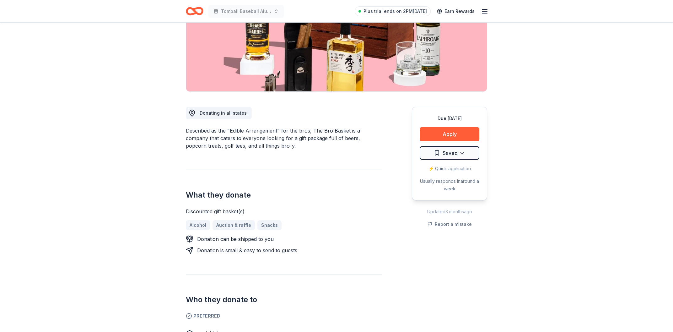
scroll to position [101, 0]
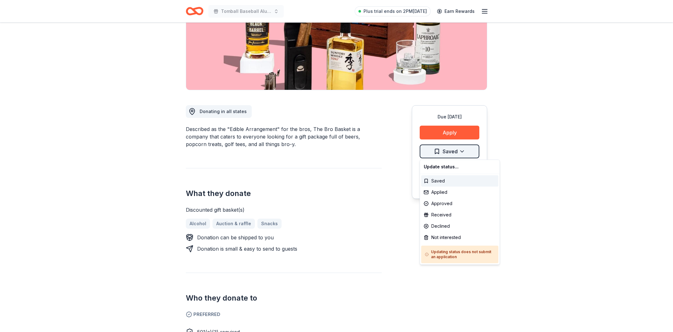
click at [443, 149] on html "Tomball Baseball Alumni Association 26th Annual Golf Tournament Plus trial ends…" at bounding box center [336, 65] width 673 height 332
click at [434, 180] on div "Saved" at bounding box center [459, 180] width 77 height 11
click at [442, 153] on html "Tomball Baseball Alumni Association 26th Annual Golf Tournament Plus trial ends…" at bounding box center [336, 65] width 673 height 332
click at [394, 163] on html "Tomball Baseball Alumni Association 26th Annual Golf Tournament Plus trial ends…" at bounding box center [336, 65] width 673 height 332
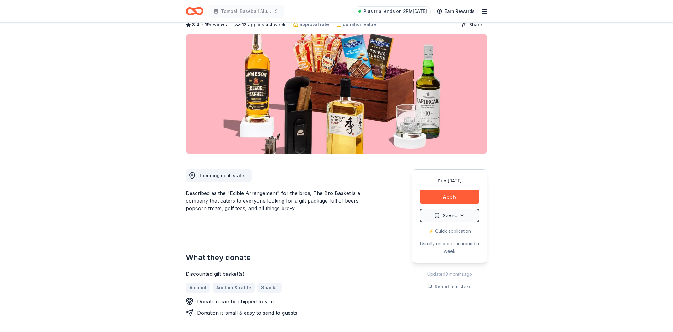
scroll to position [34, 0]
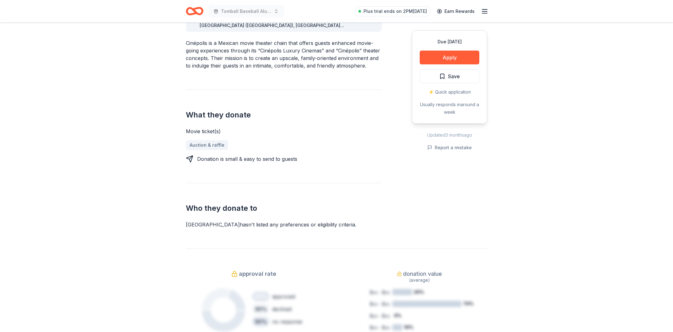
scroll to position [101, 0]
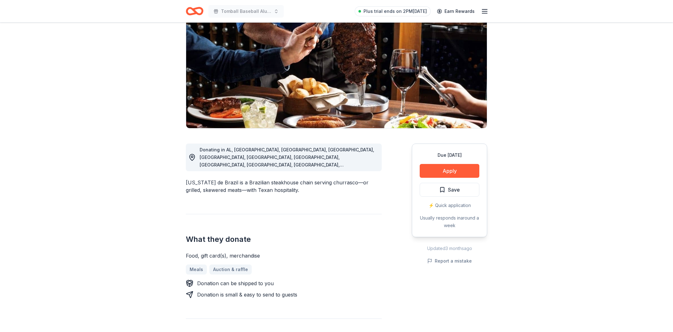
scroll to position [67, 0]
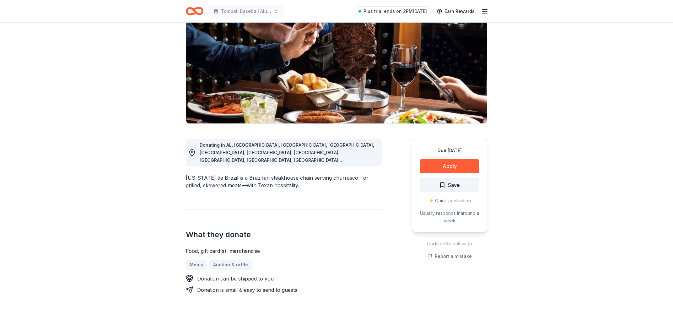
click at [444, 184] on span "Save" at bounding box center [449, 185] width 21 height 8
click at [438, 185] on html "Tomball Baseball Alumni Association 26th Annual Golf Tournament Plus trial ends…" at bounding box center [336, 99] width 673 height 332
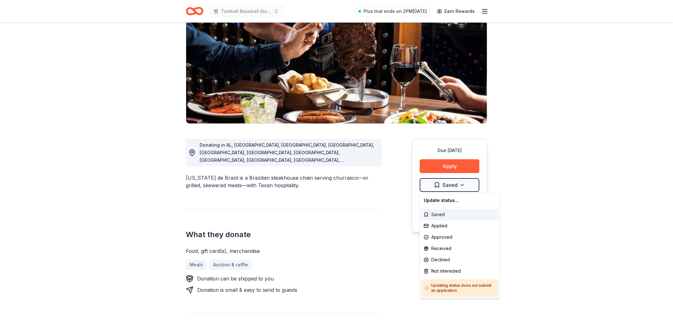
click at [438, 215] on div "Saved" at bounding box center [459, 214] width 77 height 11
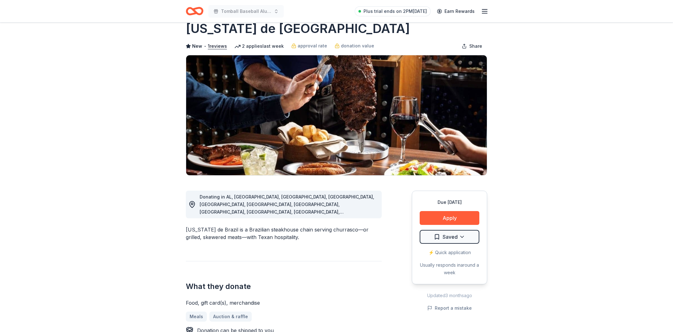
scroll to position [0, 0]
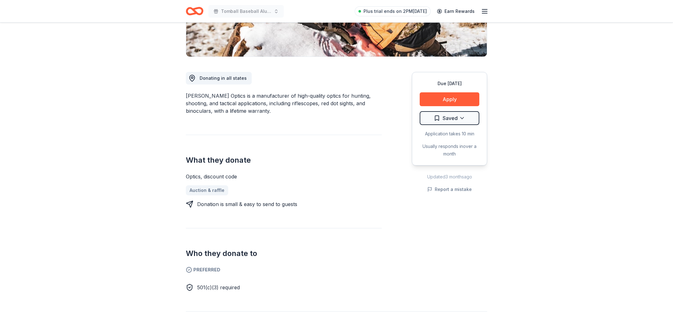
scroll to position [134, 0]
click at [203, 192] on link "Auction & raffle" at bounding box center [209, 190] width 47 height 10
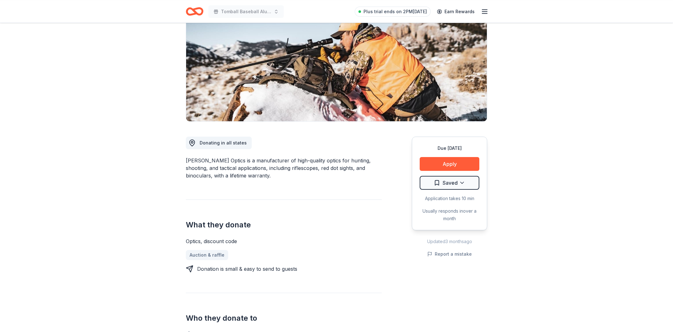
scroll to position [67, 0]
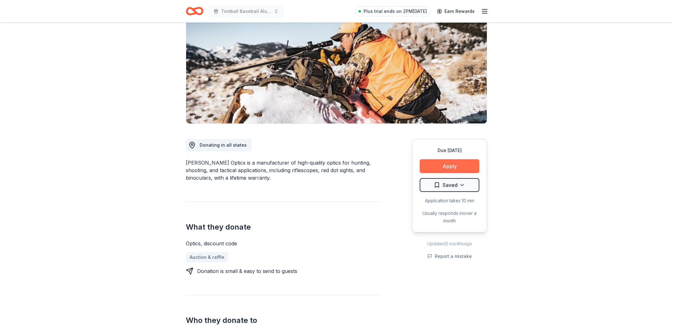
click at [450, 167] on button "Apply" at bounding box center [450, 166] width 60 height 14
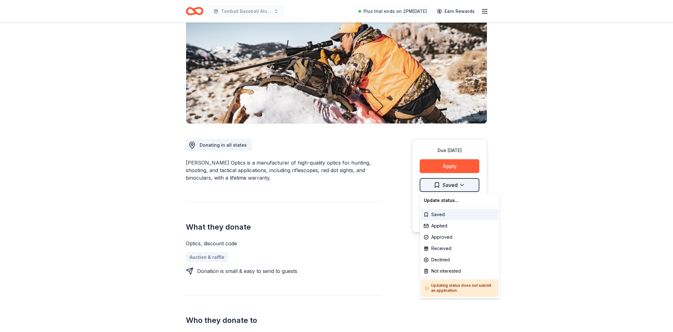
click at [448, 188] on html "Tomball Baseball Alumni Association 26th Annual Golf Tournament Plus trial ends…" at bounding box center [336, 99] width 673 height 332
click at [436, 216] on div "Saved" at bounding box center [459, 214] width 77 height 11
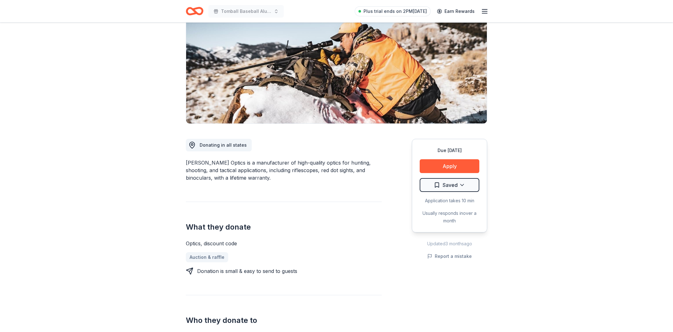
click at [369, 205] on div "What they donate Optics, discount code Auction & raffle Donation is small & eas…" at bounding box center [284, 238] width 196 height 73
click at [447, 169] on button "Apply" at bounding box center [450, 166] width 60 height 14
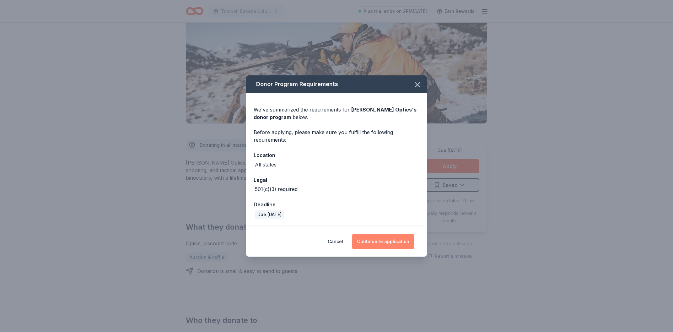
click at [372, 240] on button "Continue to application" at bounding box center [383, 241] width 62 height 15
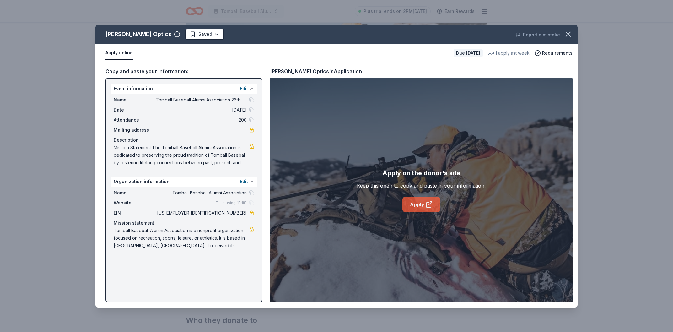
click at [420, 206] on link "Apply" at bounding box center [422, 204] width 38 height 15
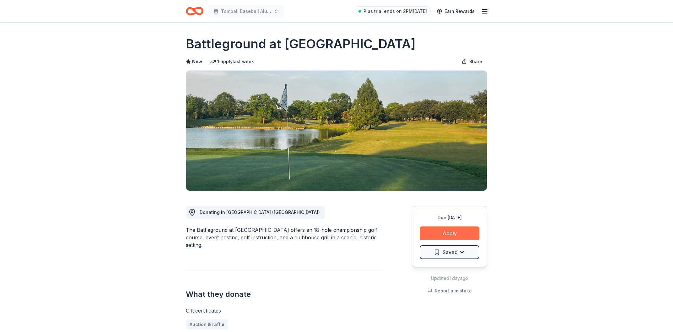
click at [433, 233] on button "Apply" at bounding box center [450, 233] width 60 height 14
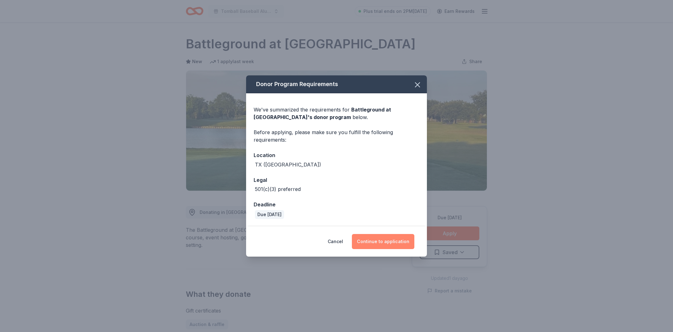
click at [362, 243] on button "Continue to application" at bounding box center [383, 241] width 62 height 15
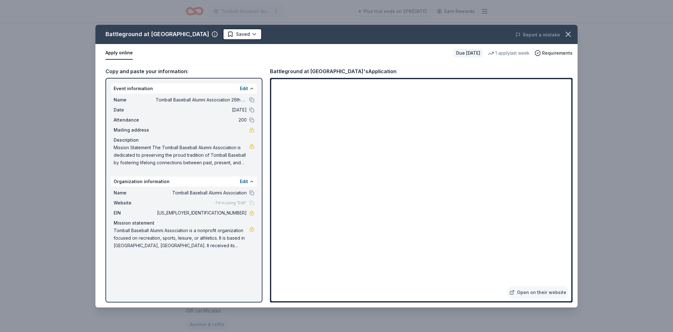
drag, startPoint x: 111, startPoint y: 88, endPoint x: 241, endPoint y: 94, distance: 130.4
click at [241, 95] on div "Event information Edit Name Tomball Baseball Alumni Association 26th Annual Gol…" at bounding box center [184, 126] width 146 height 85
click at [245, 89] on button "Edit" at bounding box center [244, 89] width 8 height 8
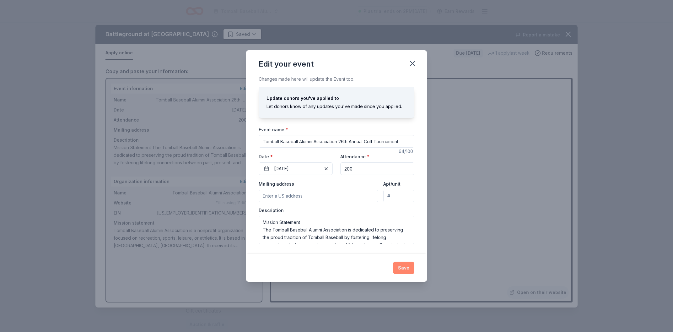
click at [402, 267] on button "Save" at bounding box center [403, 268] width 21 height 13
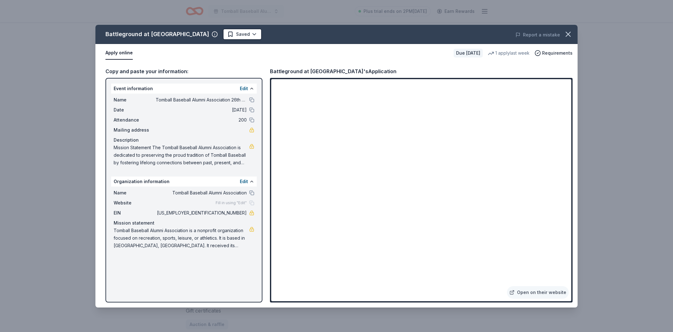
drag, startPoint x: 232, startPoint y: 245, endPoint x: 130, endPoint y: 234, distance: 102.7
click at [130, 234] on span "Tomball Baseball Alumni Association is a nonprofit organization focused on recr…" at bounding box center [182, 238] width 136 height 23
click at [196, 213] on span "[US_EMPLOYER_IDENTIFICATION_NUMBER]" at bounding box center [201, 213] width 91 height 8
click at [141, 72] on div "Copy and paste your information:" at bounding box center [184, 71] width 157 height 8
click at [118, 52] on button "Apply online" at bounding box center [119, 52] width 27 height 13
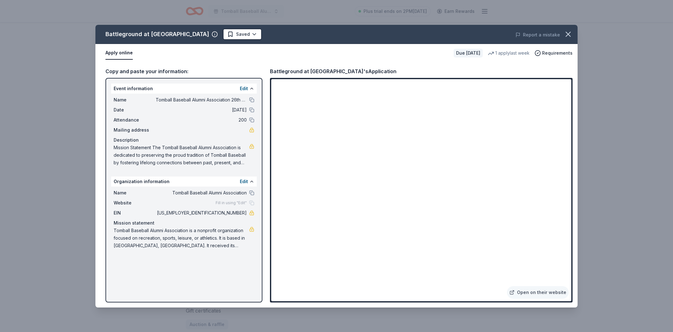
click at [118, 52] on button "Apply online" at bounding box center [119, 52] width 27 height 13
click at [115, 88] on div "Event information Edit" at bounding box center [184, 89] width 146 height 10
drag, startPoint x: 154, startPoint y: 100, endPoint x: 197, endPoint y: 101, distance: 43.0
click at [214, 102] on div "Name Tomball Baseball Alumni Association 26th Annual Golf Tournament" at bounding box center [184, 100] width 141 height 8
click at [492, 204] on iframe at bounding box center [421, 190] width 300 height 222
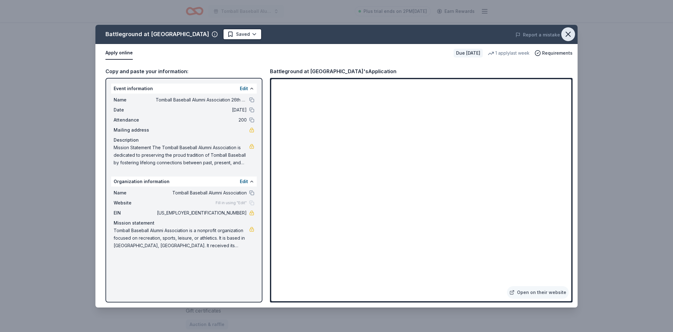
click at [569, 39] on button "button" at bounding box center [569, 34] width 14 height 14
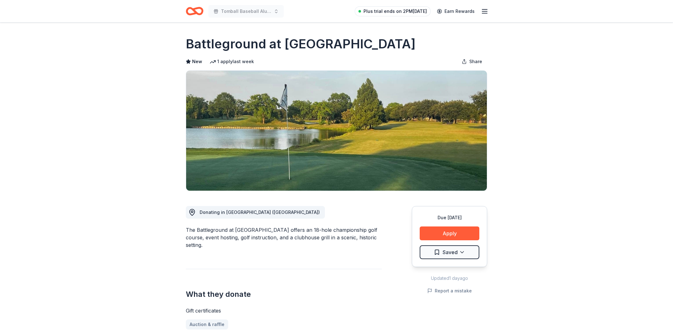
click at [394, 11] on span "Plus trial ends on 2PM[DATE]" at bounding box center [395, 12] width 63 height 8
click at [420, 6] on div "Plus trial ends on 2PM, 9/16 Earn Rewards" at bounding box center [422, 11] width 134 height 15
click at [422, 12] on span "Plus trial ends on 2PM[DATE]" at bounding box center [395, 12] width 63 height 8
click at [485, 10] on icon "button" at bounding box center [485, 12] width 8 height 8
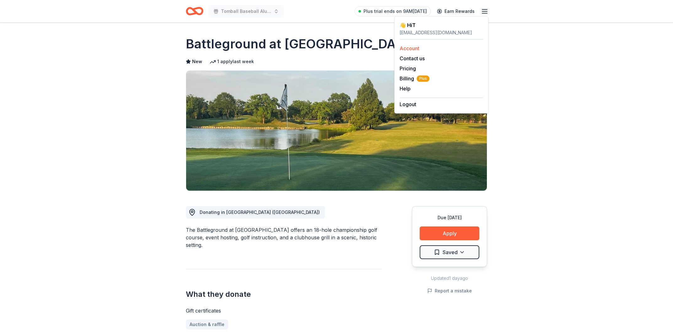
click at [408, 52] on div "Account" at bounding box center [442, 49] width 84 height 8
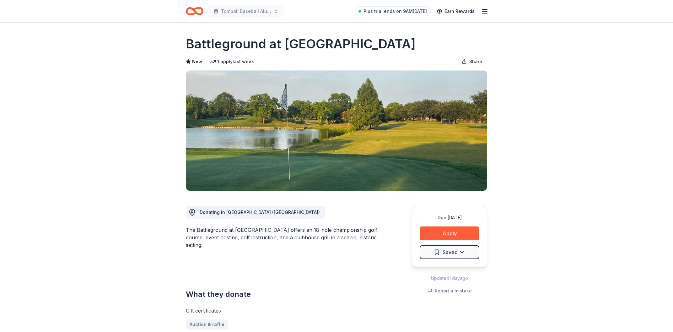
click at [485, 12] on icon "button" at bounding box center [485, 12] width 8 height 8
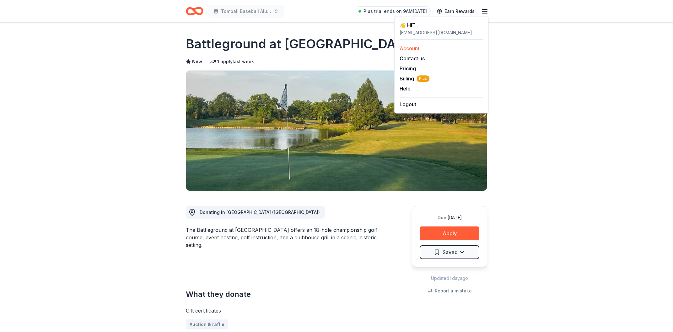
click at [421, 49] on div "Account" at bounding box center [442, 49] width 84 height 8
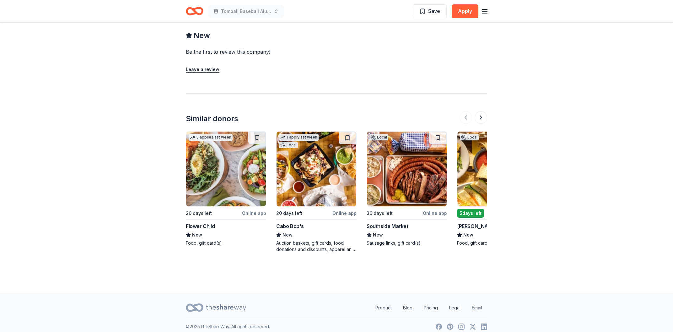
scroll to position [501, 0]
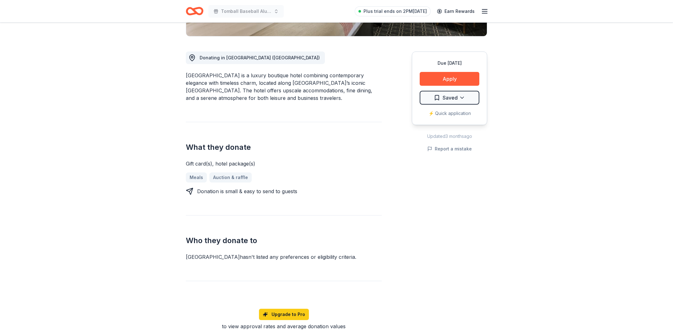
scroll to position [168, 0]
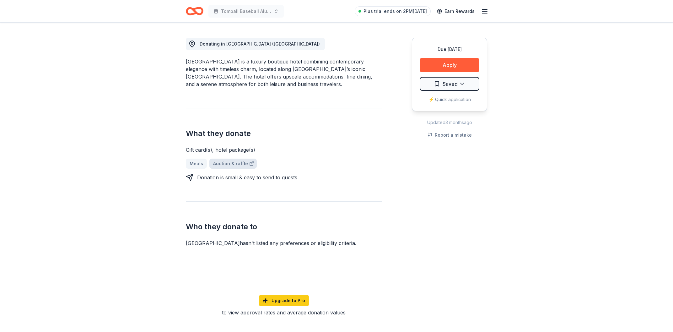
click at [214, 165] on link "Auction & raffle" at bounding box center [232, 164] width 47 height 10
click at [452, 67] on button "Apply" at bounding box center [450, 65] width 60 height 14
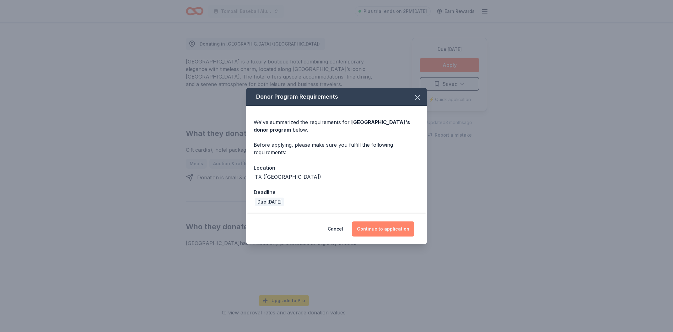
click at [369, 229] on button "Continue to application" at bounding box center [383, 228] width 62 height 15
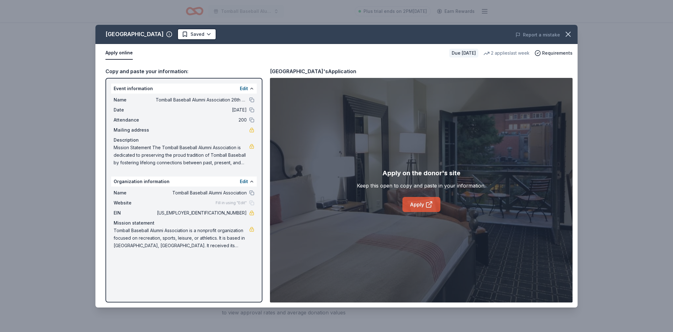
click at [423, 208] on link "Apply" at bounding box center [422, 204] width 38 height 15
click at [572, 35] on icon "button" at bounding box center [568, 34] width 9 height 9
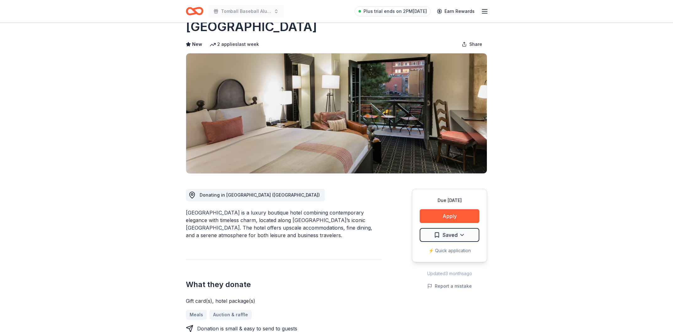
scroll to position [0, 0]
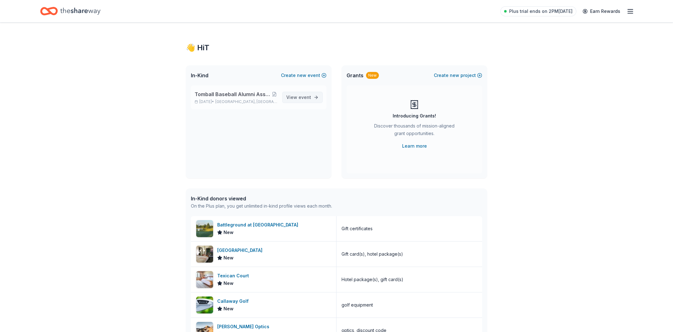
click at [315, 98] on link "View event" at bounding box center [302, 97] width 41 height 11
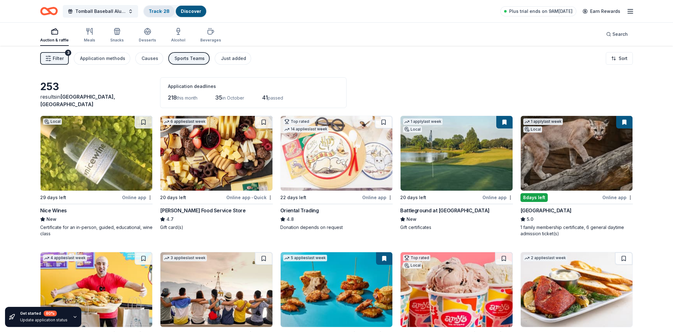
click at [163, 8] on div "Track · 28" at bounding box center [159, 11] width 31 height 11
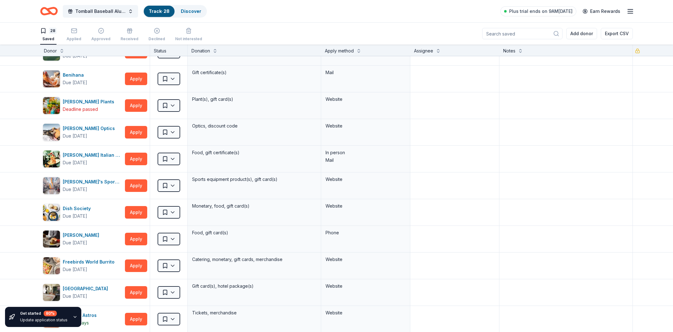
scroll to position [71, 0]
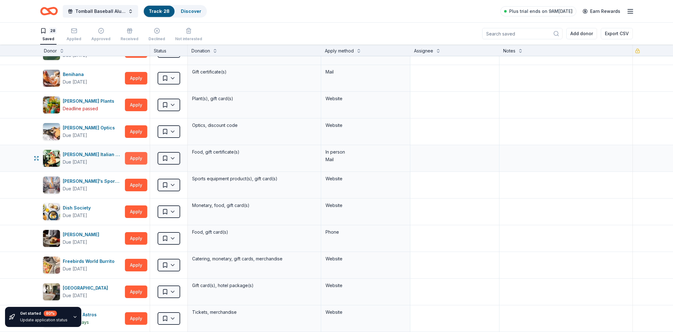
click at [132, 159] on button "Apply" at bounding box center [136, 158] width 22 height 13
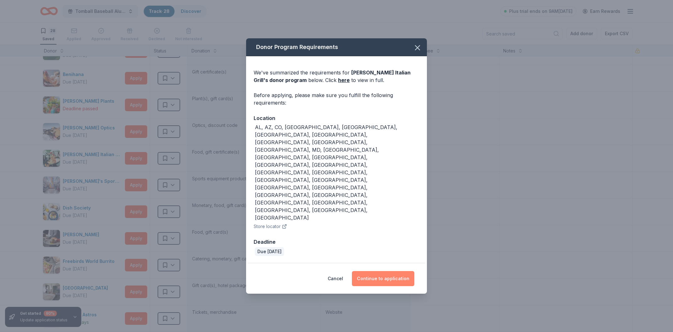
click at [373, 271] on button "Continue to application" at bounding box center [383, 278] width 62 height 15
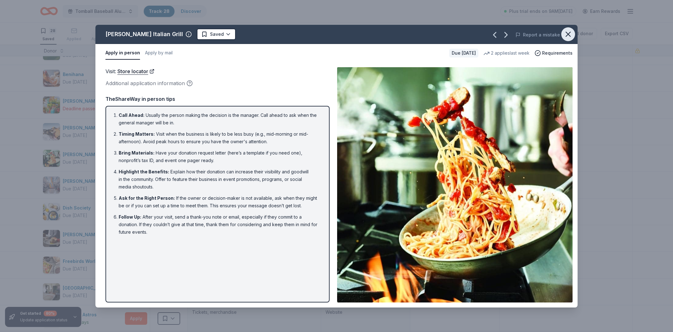
click at [567, 30] on button "button" at bounding box center [569, 34] width 14 height 14
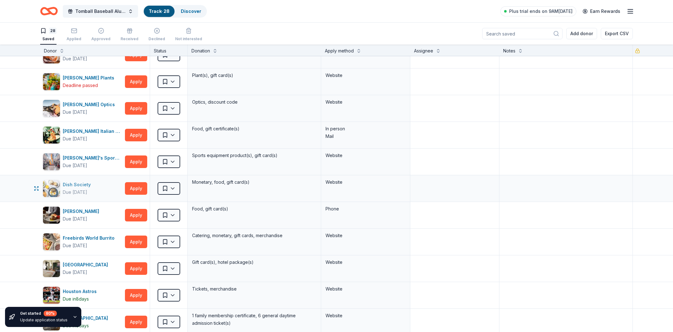
scroll to position [107, 0]
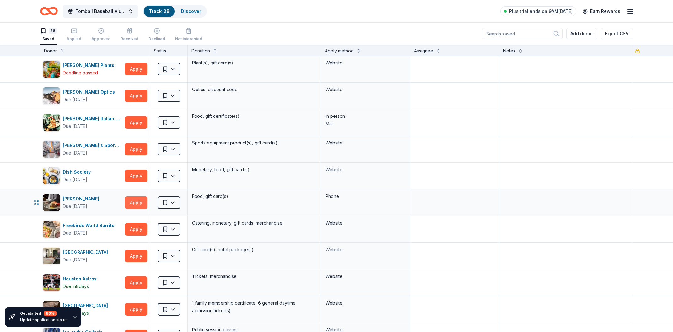
click at [139, 199] on button "Apply" at bounding box center [136, 202] width 22 height 13
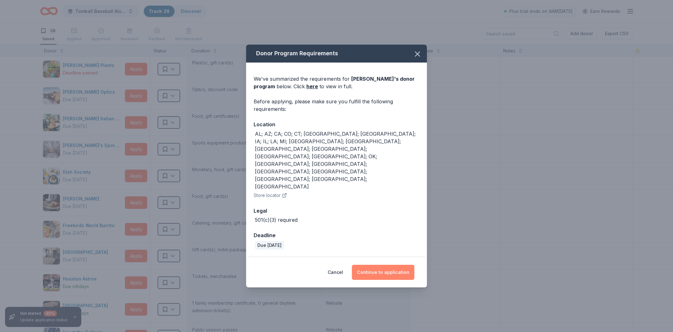
click at [364, 265] on button "Continue to application" at bounding box center [383, 272] width 62 height 15
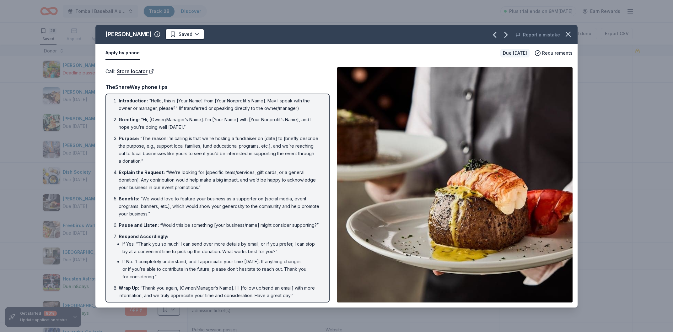
scroll to position [4, 0]
click at [132, 73] on link "Store locator" at bounding box center [135, 71] width 37 height 8
click at [565, 34] on icon "button" at bounding box center [568, 34] width 9 height 9
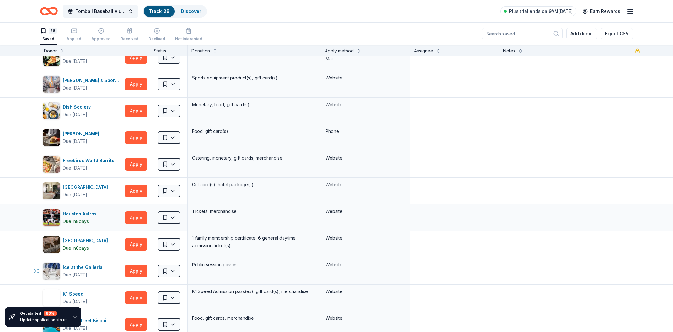
scroll to position [179, 0]
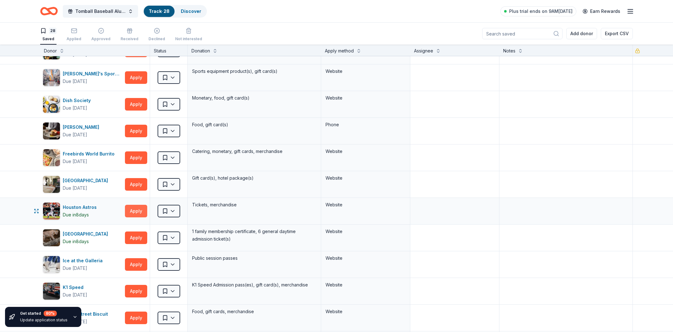
click at [133, 210] on button "Apply" at bounding box center [136, 211] width 22 height 13
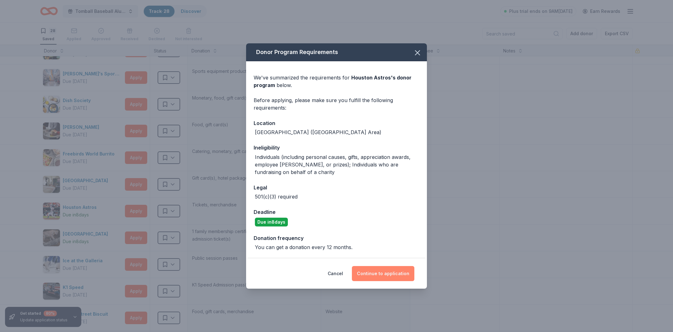
click at [374, 278] on button "Continue to application" at bounding box center [383, 273] width 62 height 15
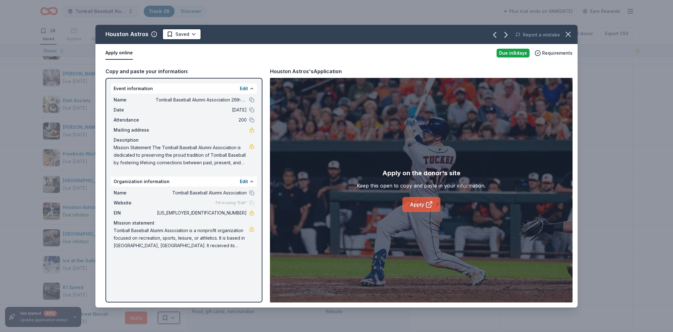
click at [413, 207] on link "Apply" at bounding box center [422, 204] width 38 height 15
click at [225, 25] on div "Houston Astros Saved Report a mistake" at bounding box center [336, 34] width 482 height 19
click at [219, 20] on div "Houston Astros Saved Report a mistake Apply online Due in 8 days Requirements C…" at bounding box center [336, 166] width 673 height 332
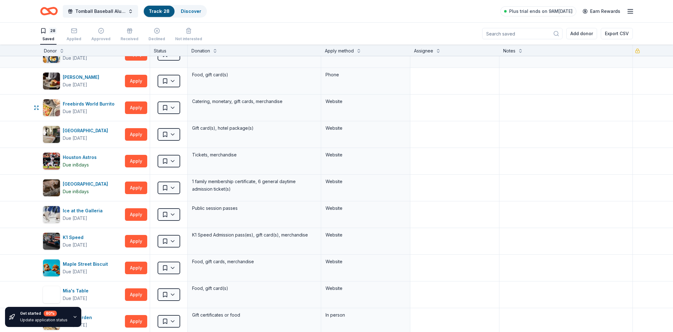
scroll to position [250, 0]
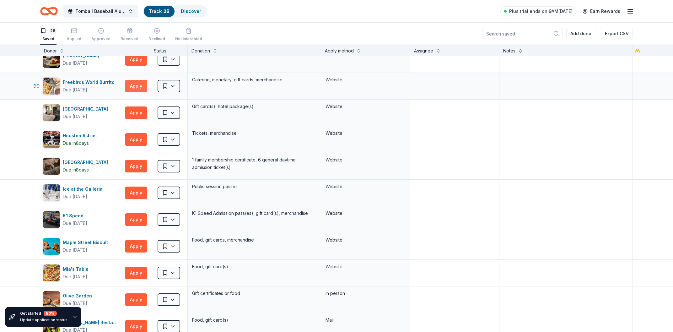
click at [140, 87] on button "Apply" at bounding box center [136, 86] width 22 height 13
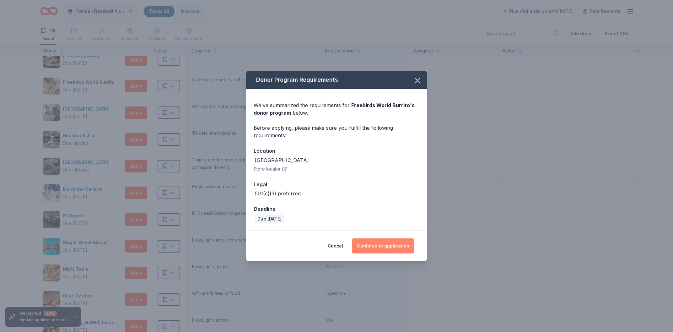
click at [367, 245] on button "Continue to application" at bounding box center [383, 245] width 62 height 15
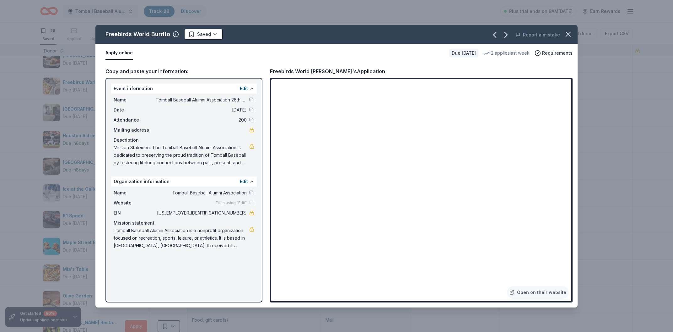
drag, startPoint x: 271, startPoint y: 175, endPoint x: 261, endPoint y: 57, distance: 118.5
click at [253, 60] on div "Apply online Due in 20 days 2 applies last week Requirements" at bounding box center [336, 53] width 482 height 18
click at [566, 30] on icon "button" at bounding box center [568, 34] width 9 height 9
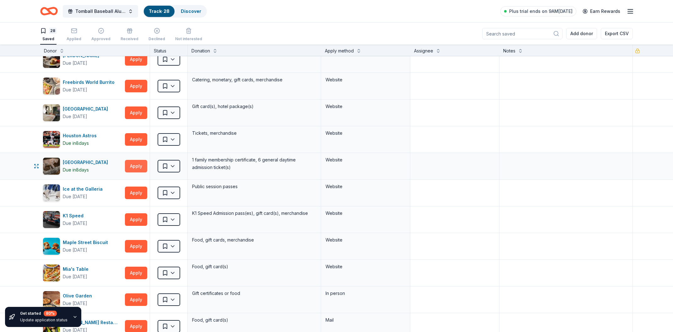
click at [137, 167] on button "Apply" at bounding box center [136, 166] width 22 height 13
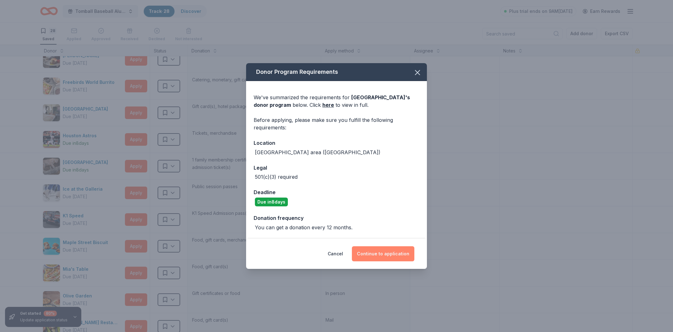
click at [370, 259] on button "Continue to application" at bounding box center [383, 253] width 62 height 15
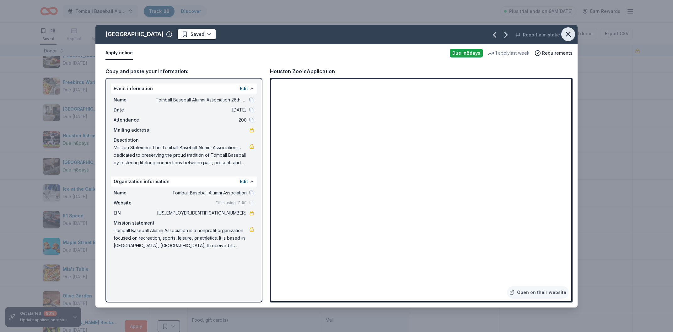
click at [568, 37] on icon "button" at bounding box center [568, 34] width 9 height 9
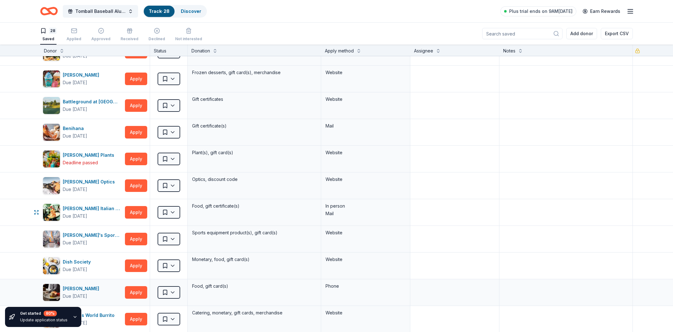
scroll to position [0, 0]
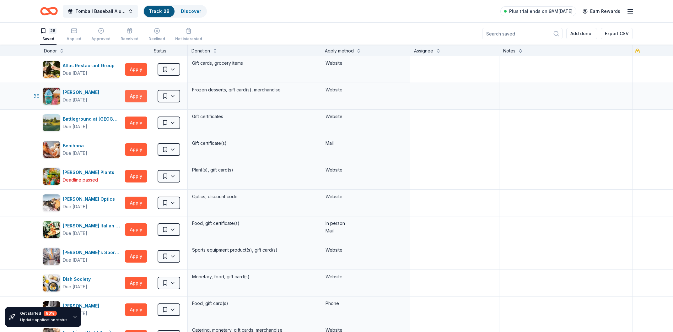
click at [127, 96] on button "Apply" at bounding box center [136, 96] width 22 height 13
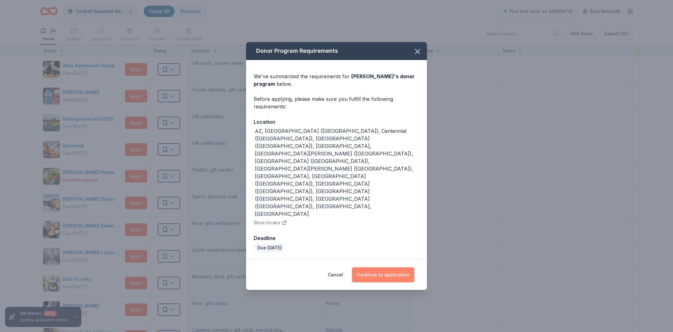
click at [370, 267] on button "Continue to application" at bounding box center [383, 274] width 62 height 15
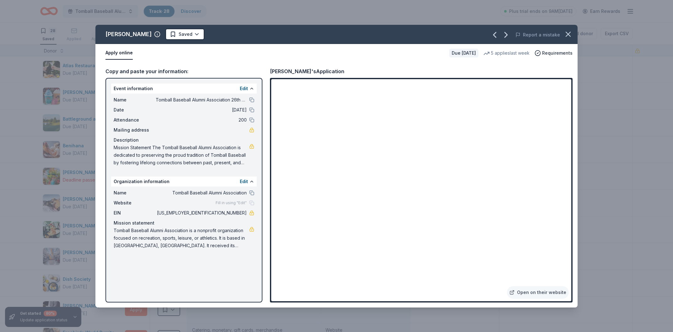
click at [436, 255] on iframe at bounding box center [421, 190] width 300 height 222
click at [565, 30] on button "button" at bounding box center [569, 34] width 14 height 14
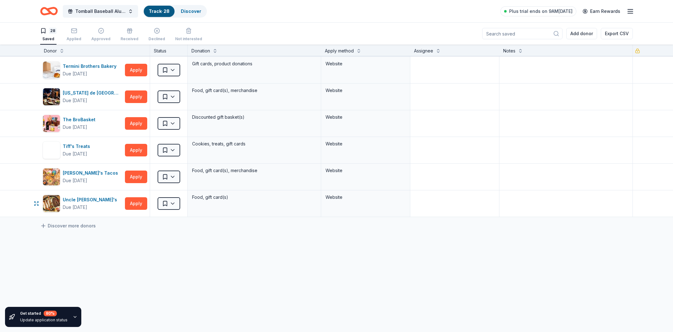
scroll to position [590, 0]
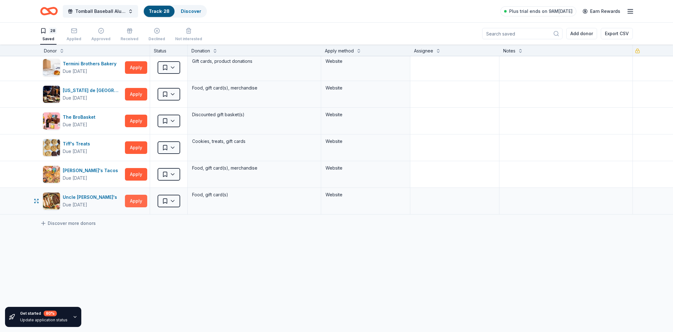
click at [136, 199] on button "Apply" at bounding box center [136, 201] width 22 height 13
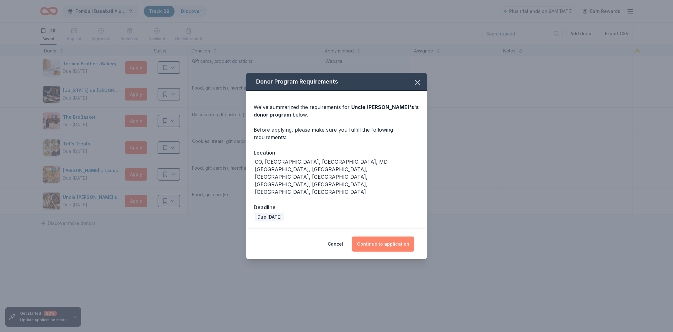
click at [373, 236] on button "Continue to application" at bounding box center [383, 243] width 62 height 15
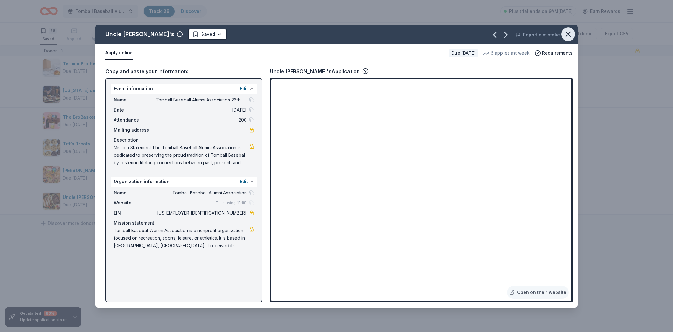
click at [562, 36] on button "button" at bounding box center [569, 34] width 14 height 14
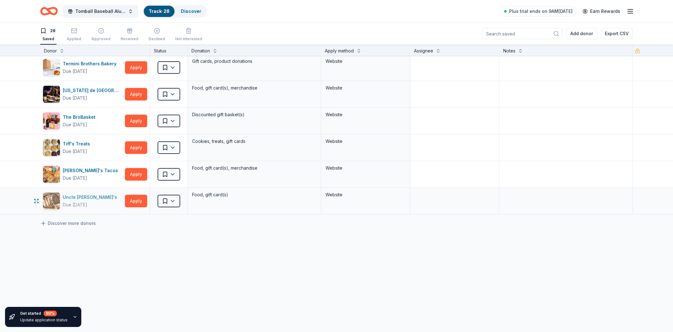
scroll to position [554, 0]
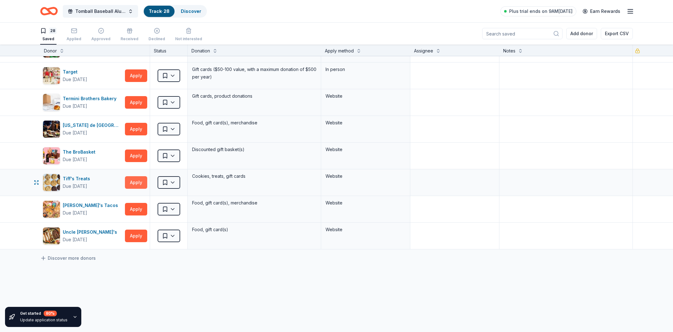
click at [135, 181] on button "Apply" at bounding box center [136, 182] width 22 height 13
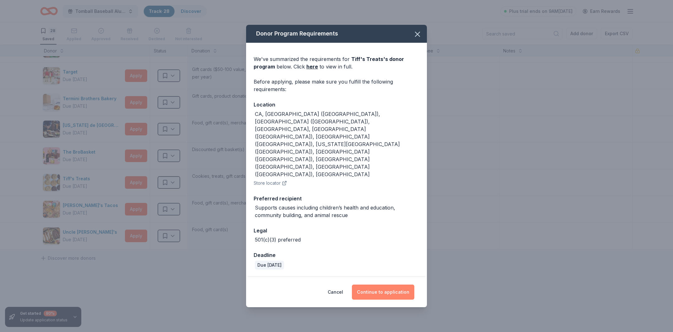
click at [365, 285] on button "Continue to application" at bounding box center [383, 292] width 62 height 15
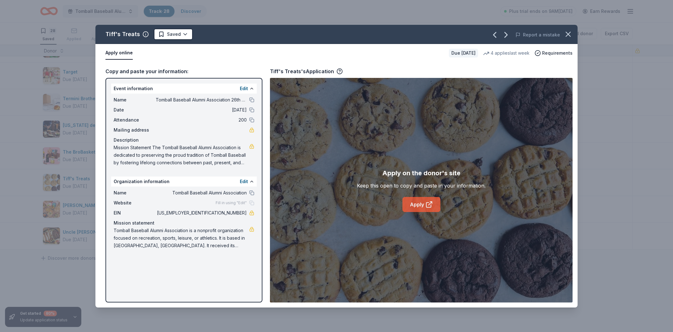
click at [426, 207] on icon at bounding box center [430, 205] width 8 height 8
click at [567, 37] on icon "button" at bounding box center [568, 34] width 9 height 9
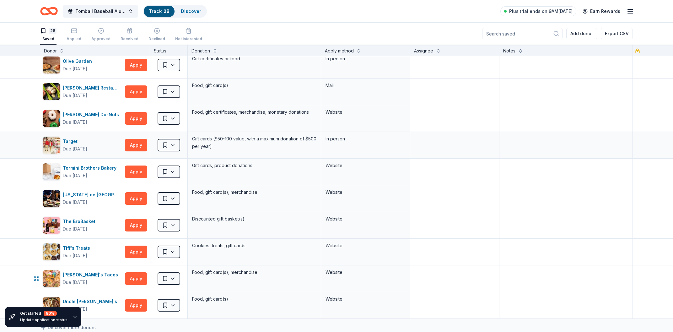
scroll to position [483, 0]
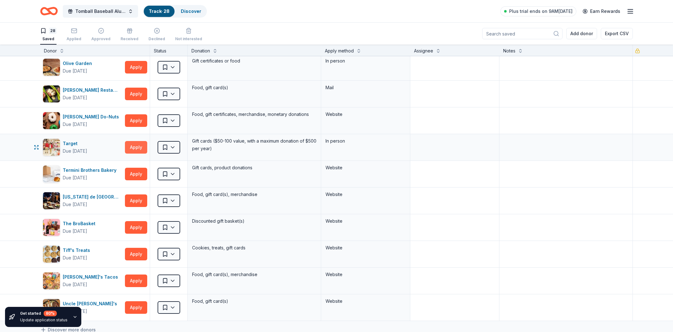
click at [136, 145] on button "Apply" at bounding box center [136, 147] width 22 height 13
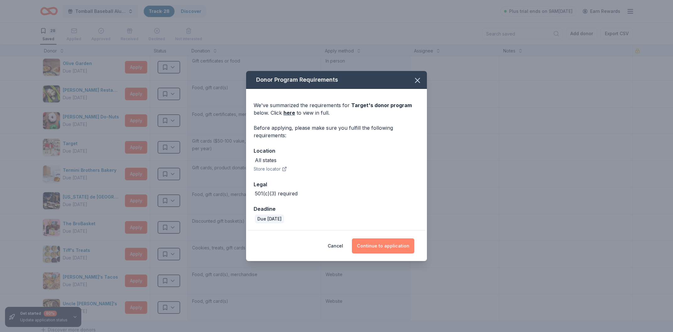
click at [370, 246] on button "Continue to application" at bounding box center [383, 245] width 62 height 15
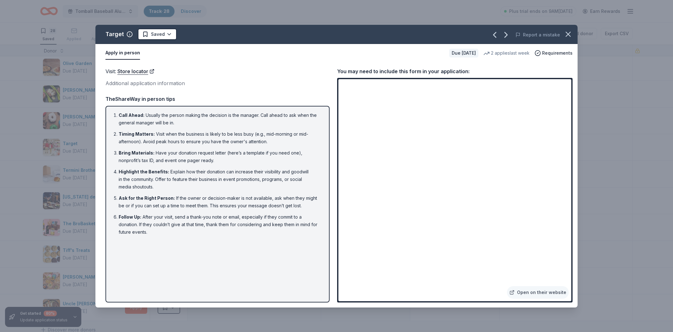
click at [278, 39] on div "Target Saved" at bounding box center [240, 34] width 290 height 11
click at [567, 31] on icon "button" at bounding box center [568, 34] width 9 height 9
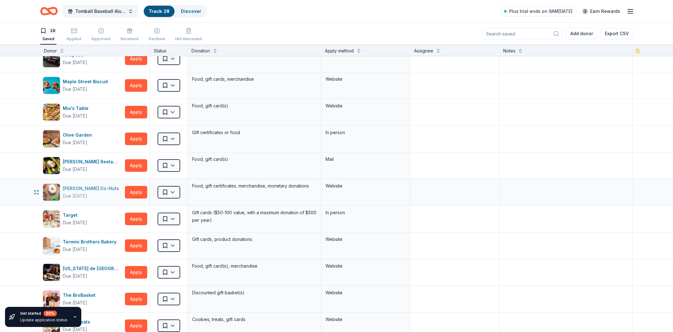
scroll to position [375, 0]
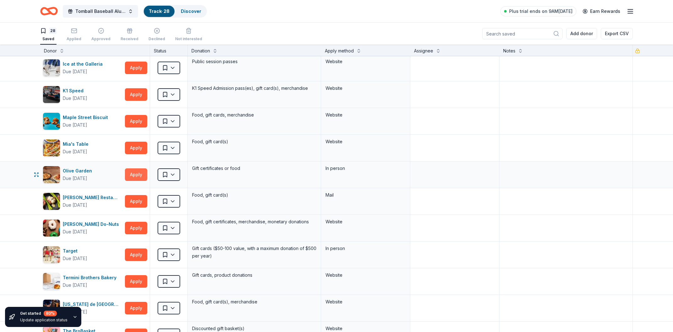
click at [130, 177] on button "Apply" at bounding box center [136, 174] width 22 height 13
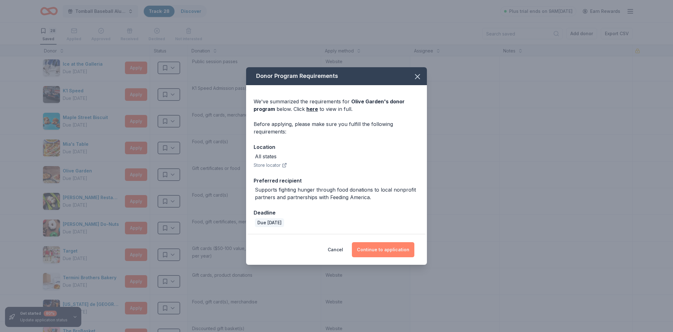
click at [369, 250] on button "Continue to application" at bounding box center [383, 249] width 62 height 15
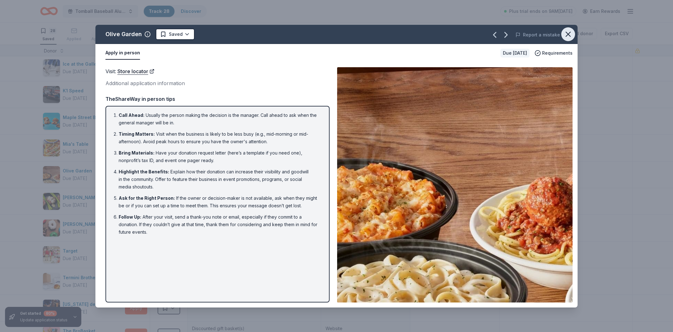
click at [568, 28] on button "button" at bounding box center [569, 34] width 14 height 14
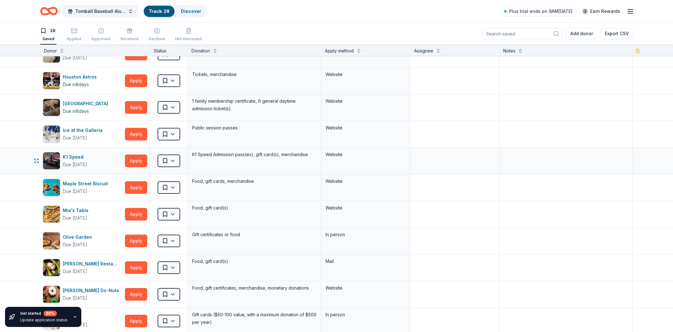
scroll to position [304, 0]
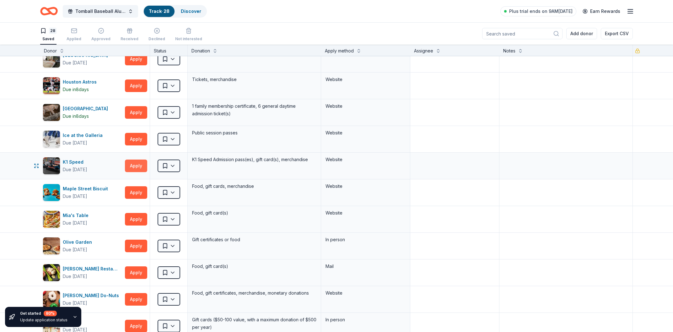
click at [132, 165] on button "Apply" at bounding box center [136, 166] width 22 height 13
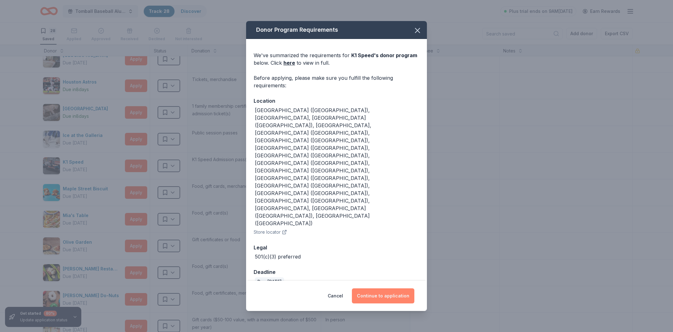
click at [366, 288] on button "Continue to application" at bounding box center [383, 295] width 62 height 15
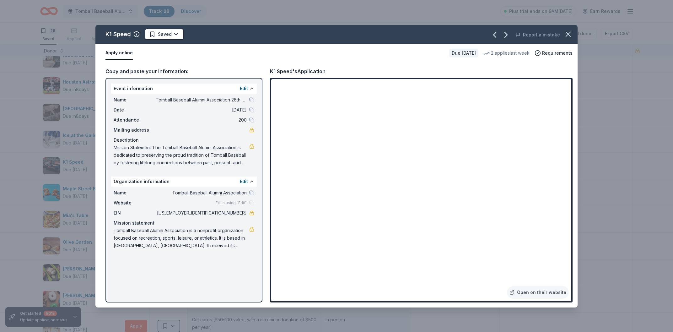
drag, startPoint x: 220, startPoint y: 214, endPoint x: 245, endPoint y: 214, distance: 24.5
click at [246, 214] on span "[US_EMPLOYER_IDENTIFICATION_NUMBER]" at bounding box center [201, 213] width 91 height 8
click at [568, 36] on icon "button" at bounding box center [568, 34] width 9 height 9
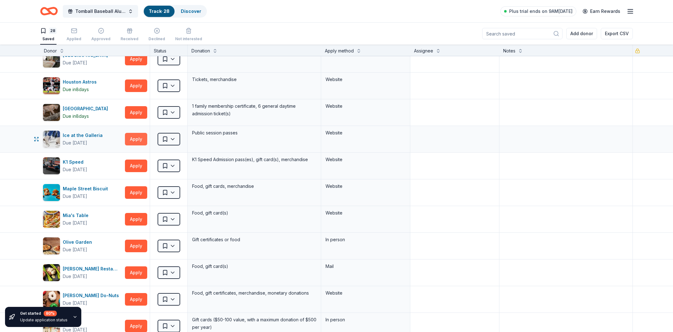
click at [135, 139] on button "Apply" at bounding box center [136, 139] width 22 height 13
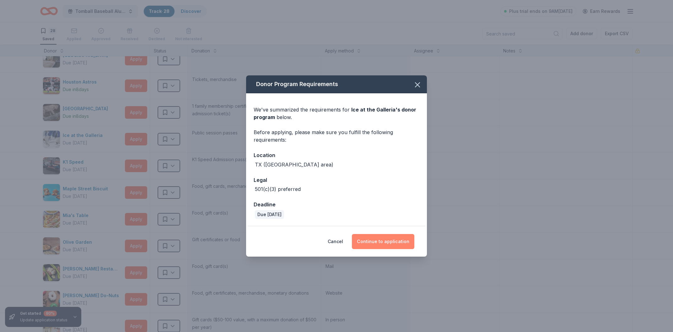
click at [379, 238] on button "Continue to application" at bounding box center [383, 241] width 62 height 15
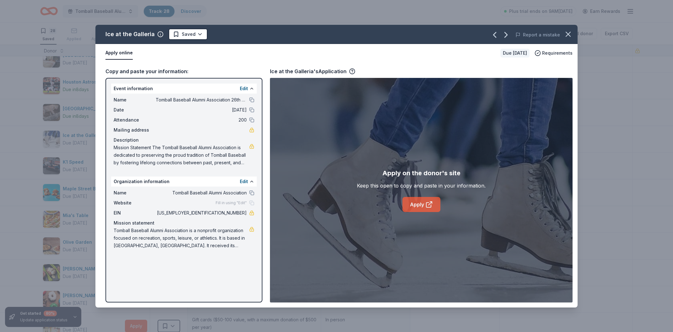
click at [417, 205] on link "Apply" at bounding box center [422, 204] width 38 height 15
click at [171, 80] on div "Event information Edit Name Tomball Baseball Alumni Association 26th Annual Gol…" at bounding box center [184, 190] width 157 height 225
click at [569, 39] on button "button" at bounding box center [569, 34] width 14 height 14
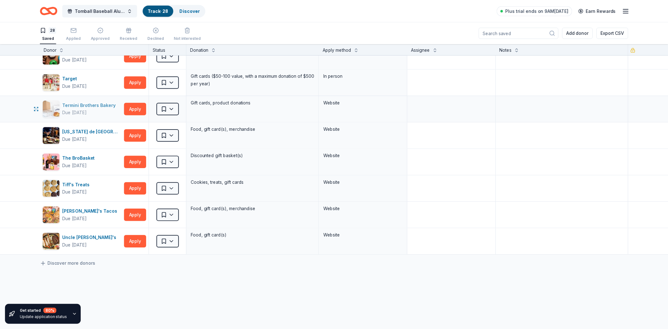
scroll to position [572, 0]
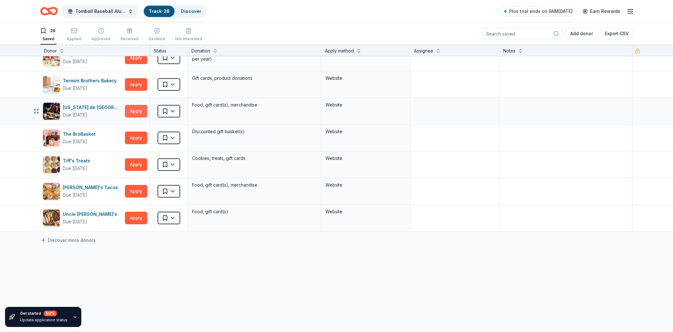
click at [136, 114] on button "Apply" at bounding box center [136, 111] width 22 height 13
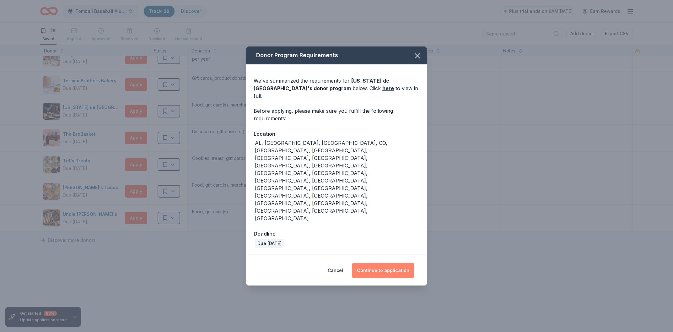
click at [377, 263] on button "Continue to application" at bounding box center [383, 270] width 62 height 15
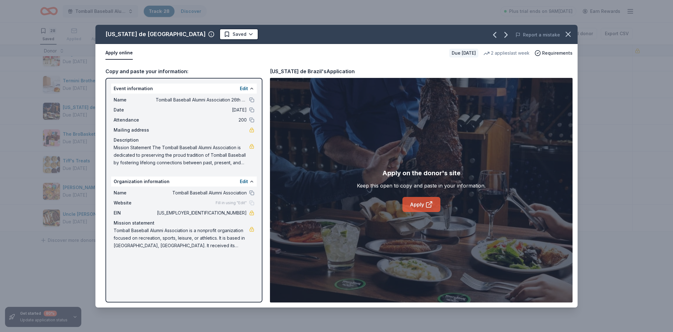
click at [423, 204] on link "Apply" at bounding box center [422, 204] width 38 height 15
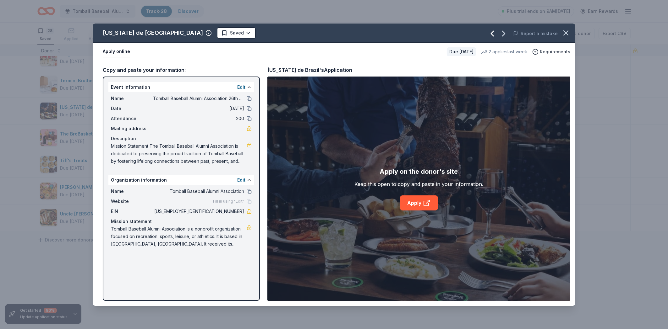
click at [492, 34] on icon "button" at bounding box center [492, 34] width 10 height 10
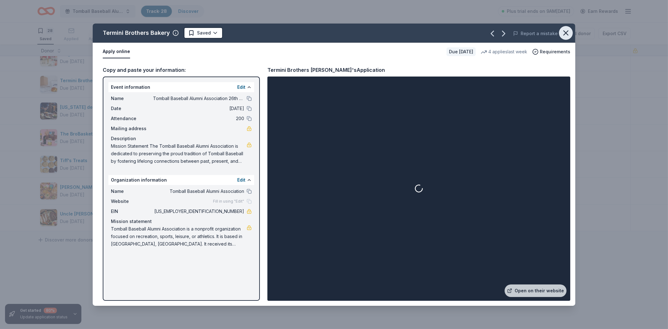
click at [561, 33] on button "button" at bounding box center [566, 33] width 14 height 14
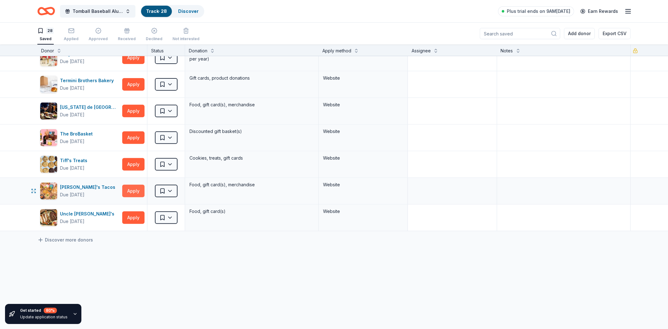
click at [133, 190] on button "Apply" at bounding box center [133, 191] width 22 height 13
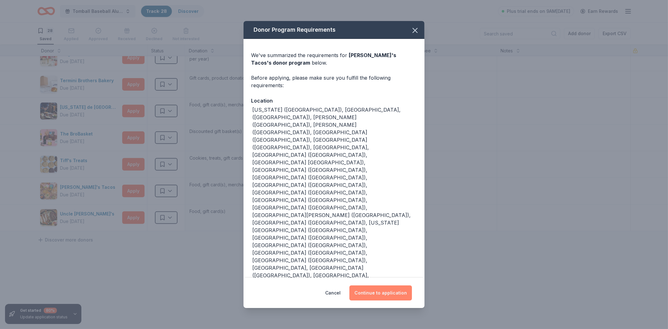
click at [366, 286] on button "Continue to application" at bounding box center [380, 293] width 62 height 15
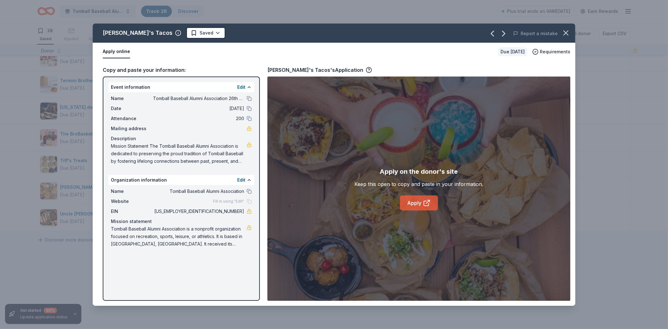
click at [415, 205] on link "Apply" at bounding box center [419, 203] width 38 height 15
click at [568, 35] on icon "button" at bounding box center [565, 33] width 9 height 9
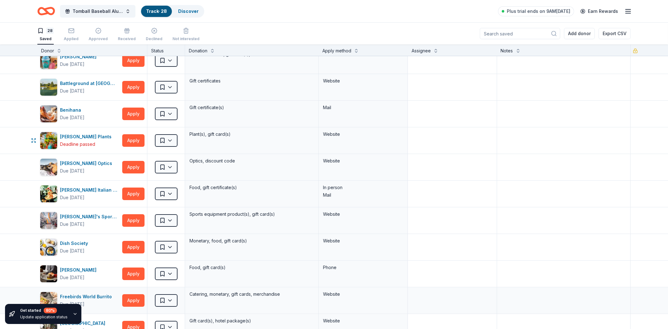
scroll to position [0, 0]
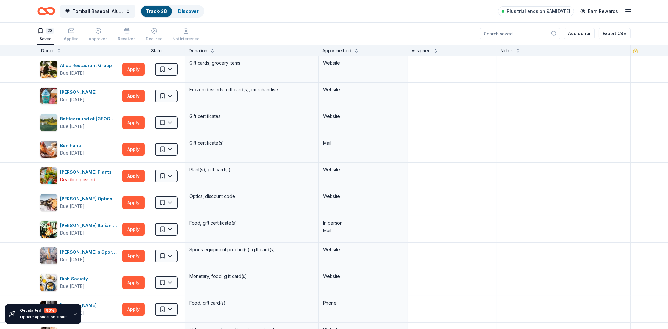
click at [507, 34] on input at bounding box center [520, 33] width 80 height 11
type input "t"
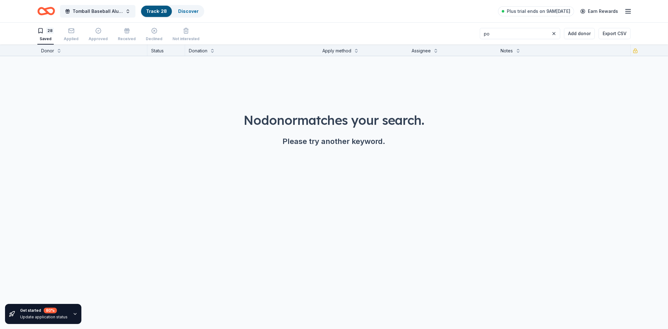
type input "p"
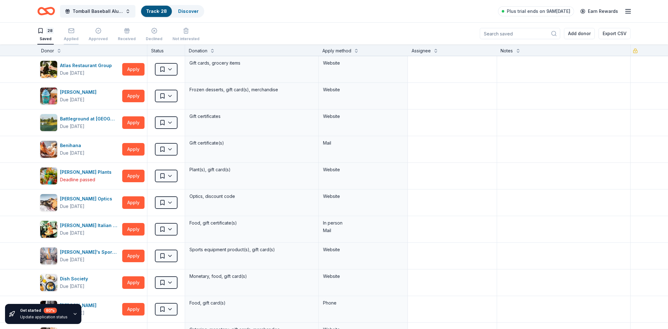
click at [75, 35] on div "Applied" at bounding box center [71, 35] width 15 height 14
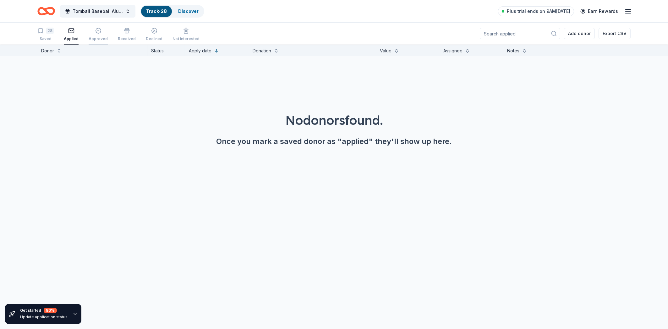
click at [94, 38] on div "Approved" at bounding box center [98, 38] width 19 height 5
click at [47, 37] on div "Saved" at bounding box center [45, 38] width 16 height 5
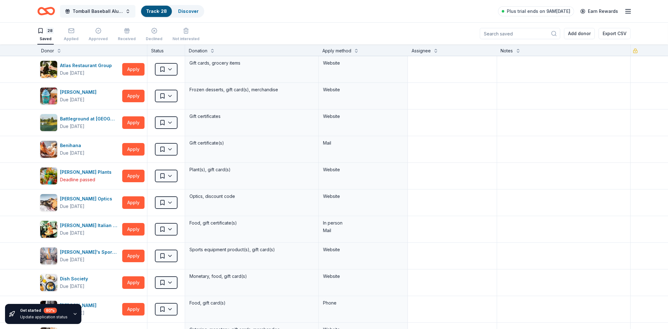
click at [124, 11] on button "Tomball Baseball Alumni Association 26th Annual Golf Tournament" at bounding box center [97, 11] width 75 height 13
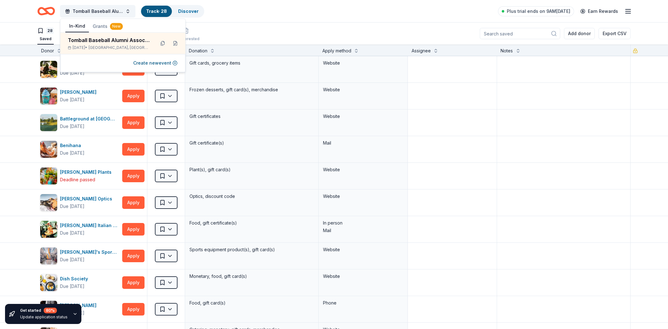
click at [159, 12] on link "Track · 28" at bounding box center [156, 10] width 21 height 5
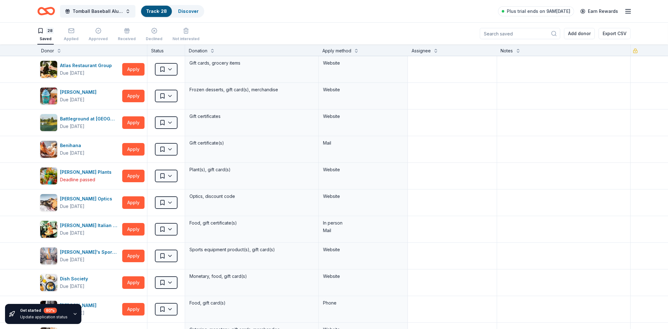
click at [155, 12] on link "Track · 28" at bounding box center [156, 10] width 21 height 5
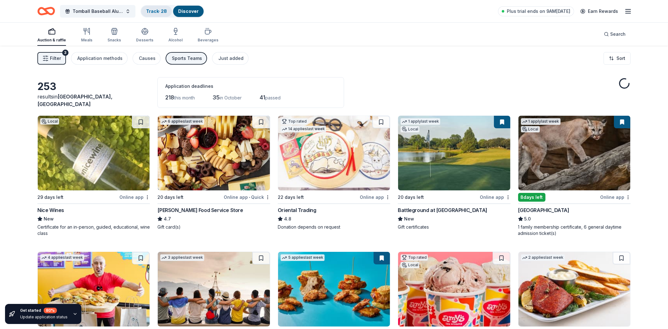
click at [166, 12] on link "Track · 28" at bounding box center [156, 10] width 21 height 5
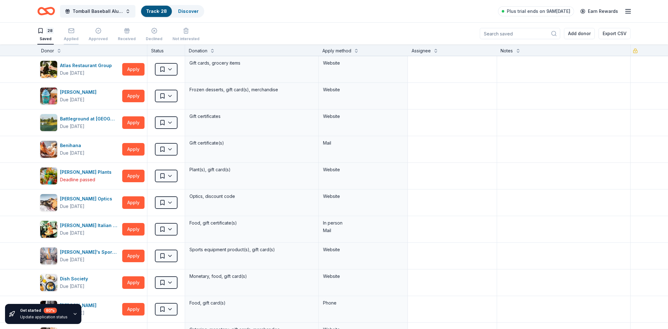
click at [69, 35] on div "Applied" at bounding box center [71, 35] width 15 height 14
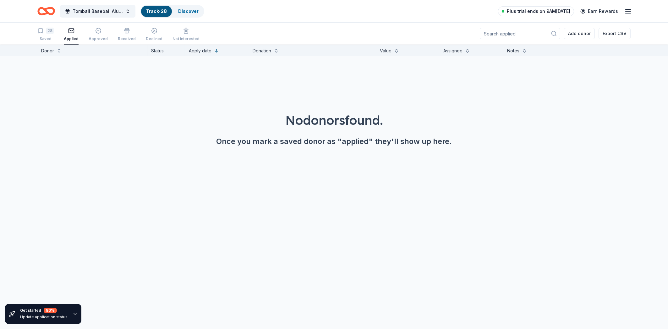
click at [550, 13] on span "Plus trial ends on 9AM, 9/16" at bounding box center [538, 12] width 63 height 8
click at [518, 12] on span "Plus trial ends on 9AM, 9/16" at bounding box center [538, 12] width 63 height 8
click at [511, 11] on link "Plus trial ends on 9AM, 9/16" at bounding box center [536, 11] width 76 height 10
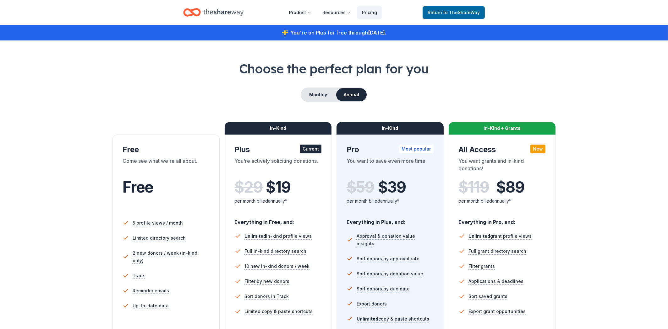
click at [559, 12] on header "Product Resources Pricing Return to TheShareWay" at bounding box center [334, 12] width 668 height 25
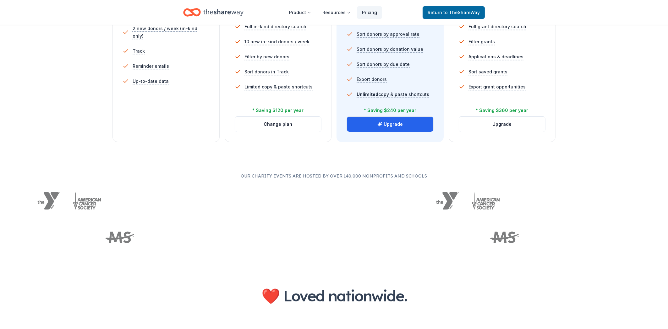
scroll to position [236, 0]
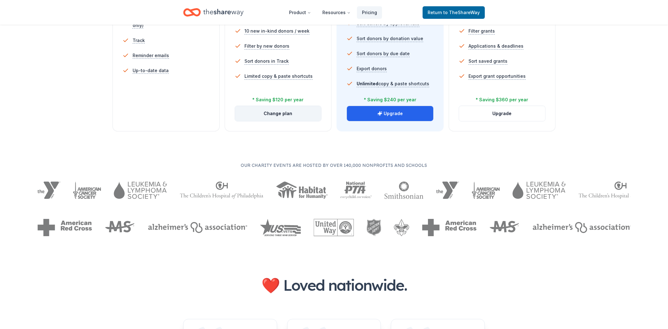
click at [257, 112] on button "Change plan" at bounding box center [278, 113] width 86 height 15
